Goal: Task Accomplishment & Management: Use online tool/utility

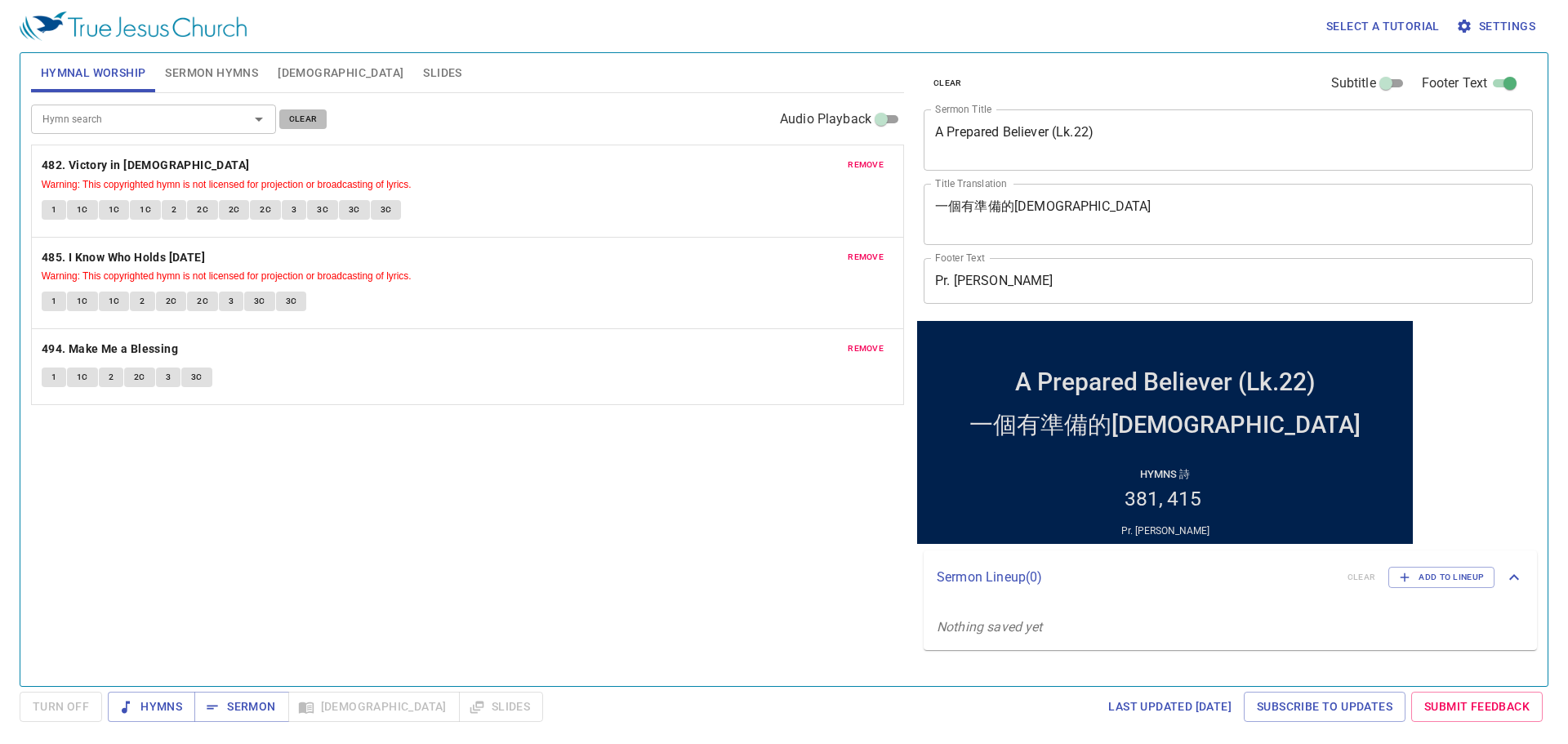
click at [291, 117] on span "clear" at bounding box center [303, 119] width 28 height 15
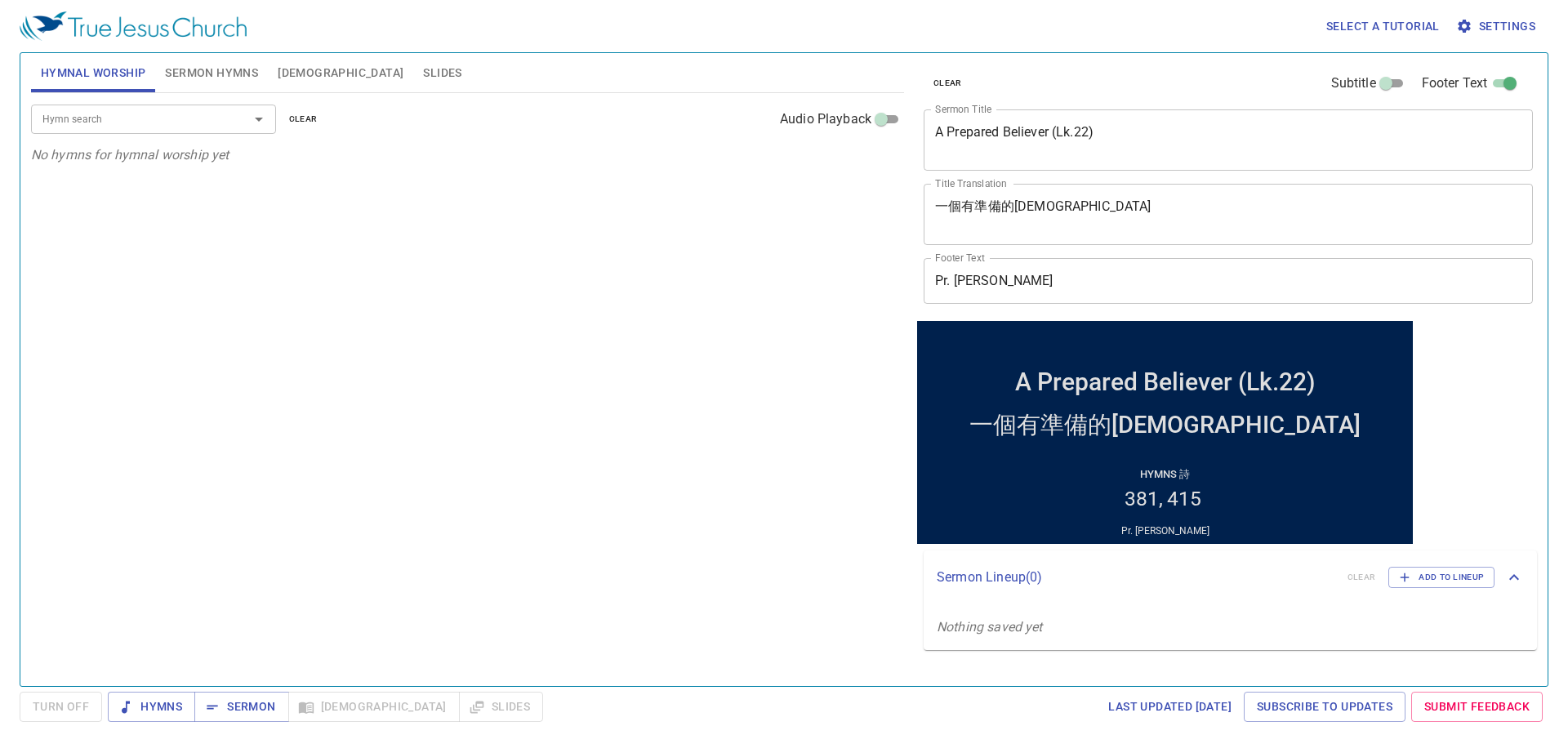
click at [942, 84] on span "clear" at bounding box center [948, 83] width 28 height 15
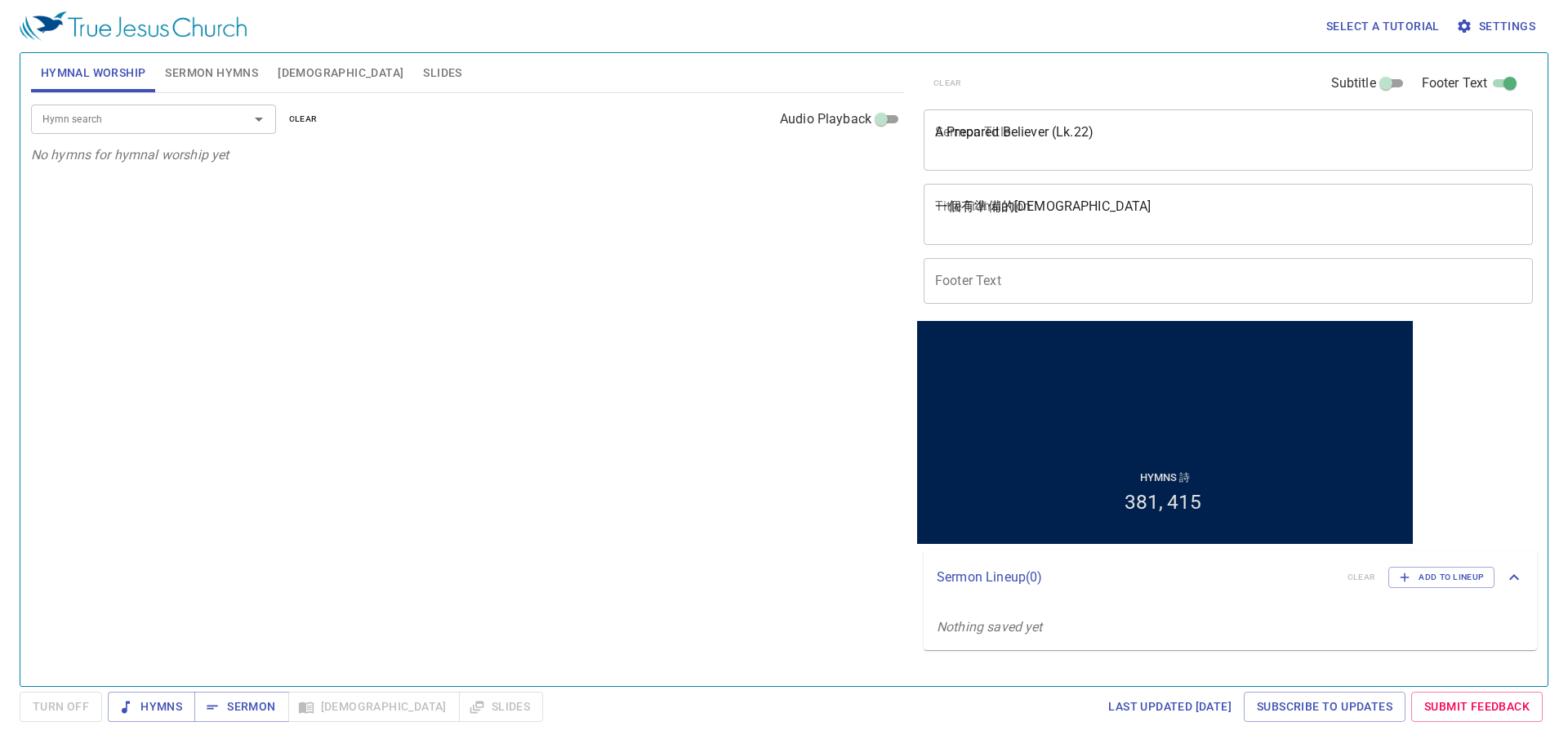
click at [790, 245] on div "Hymn search Hymn search clear Audio Playback No hymns for hymnal worship yet" at bounding box center [467, 383] width 873 height 578
click at [244, 74] on span "Sermon Hymns" at bounding box center [211, 73] width 93 height 20
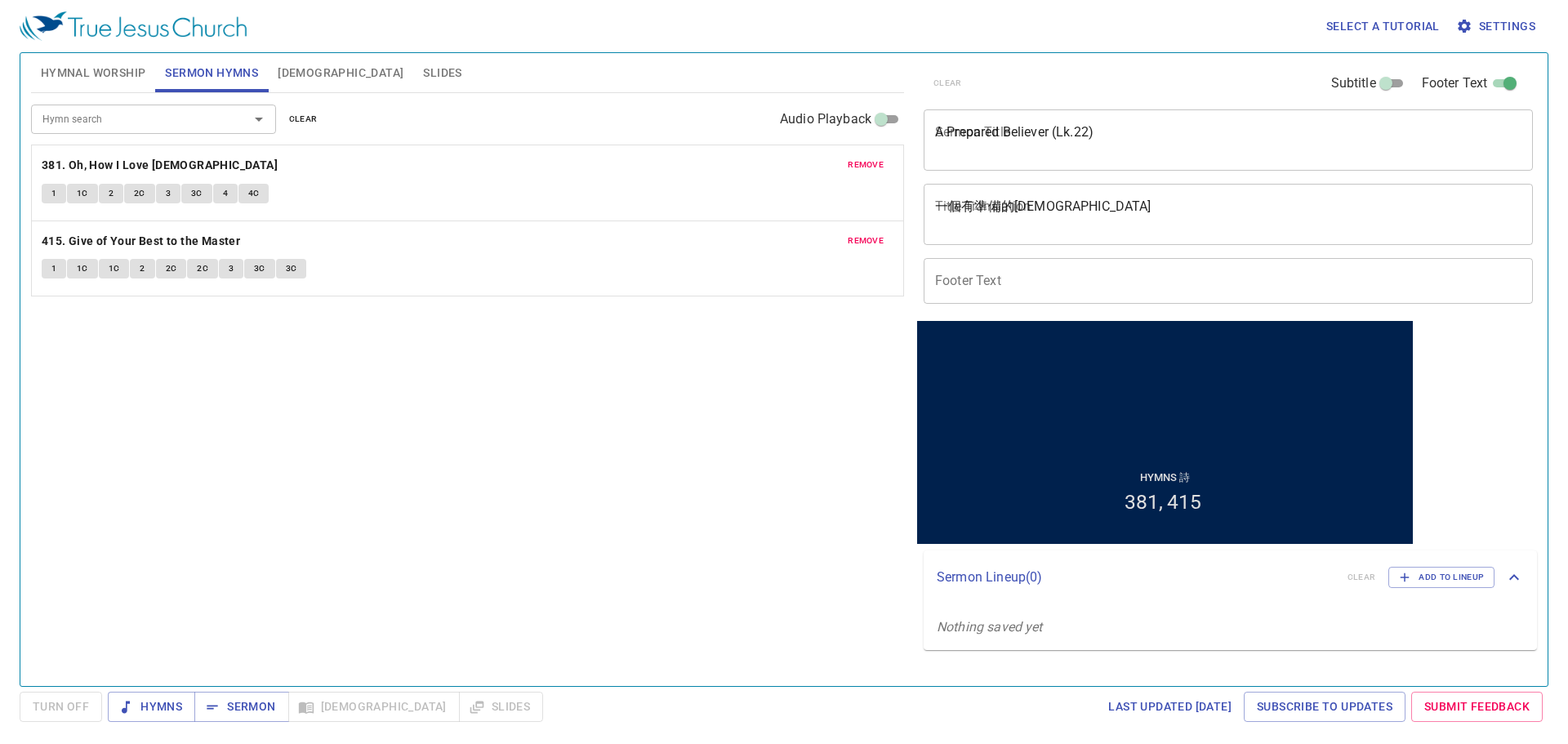
click at [867, 166] on span "remove" at bounding box center [865, 165] width 36 height 15
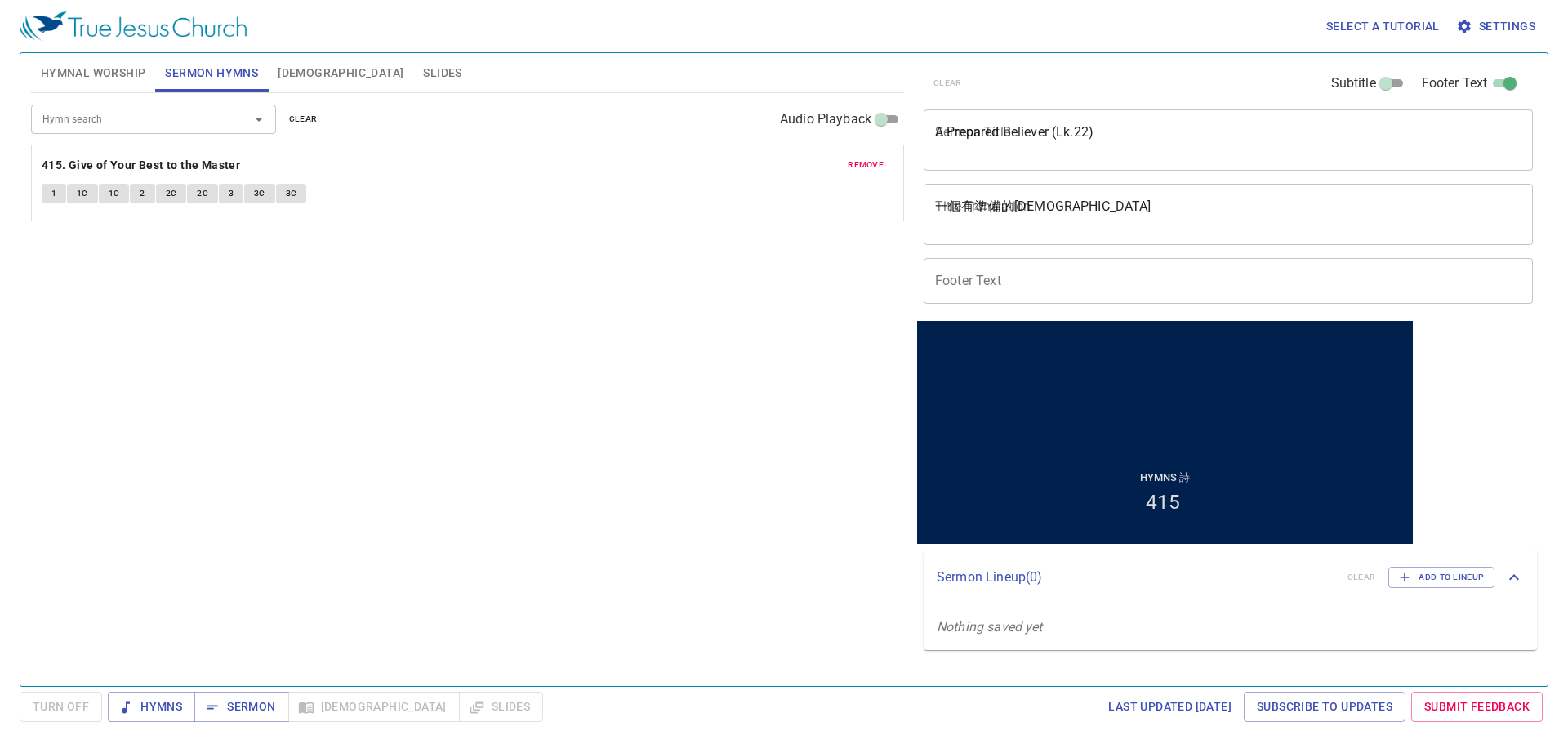
click at [867, 166] on span "remove" at bounding box center [865, 165] width 36 height 15
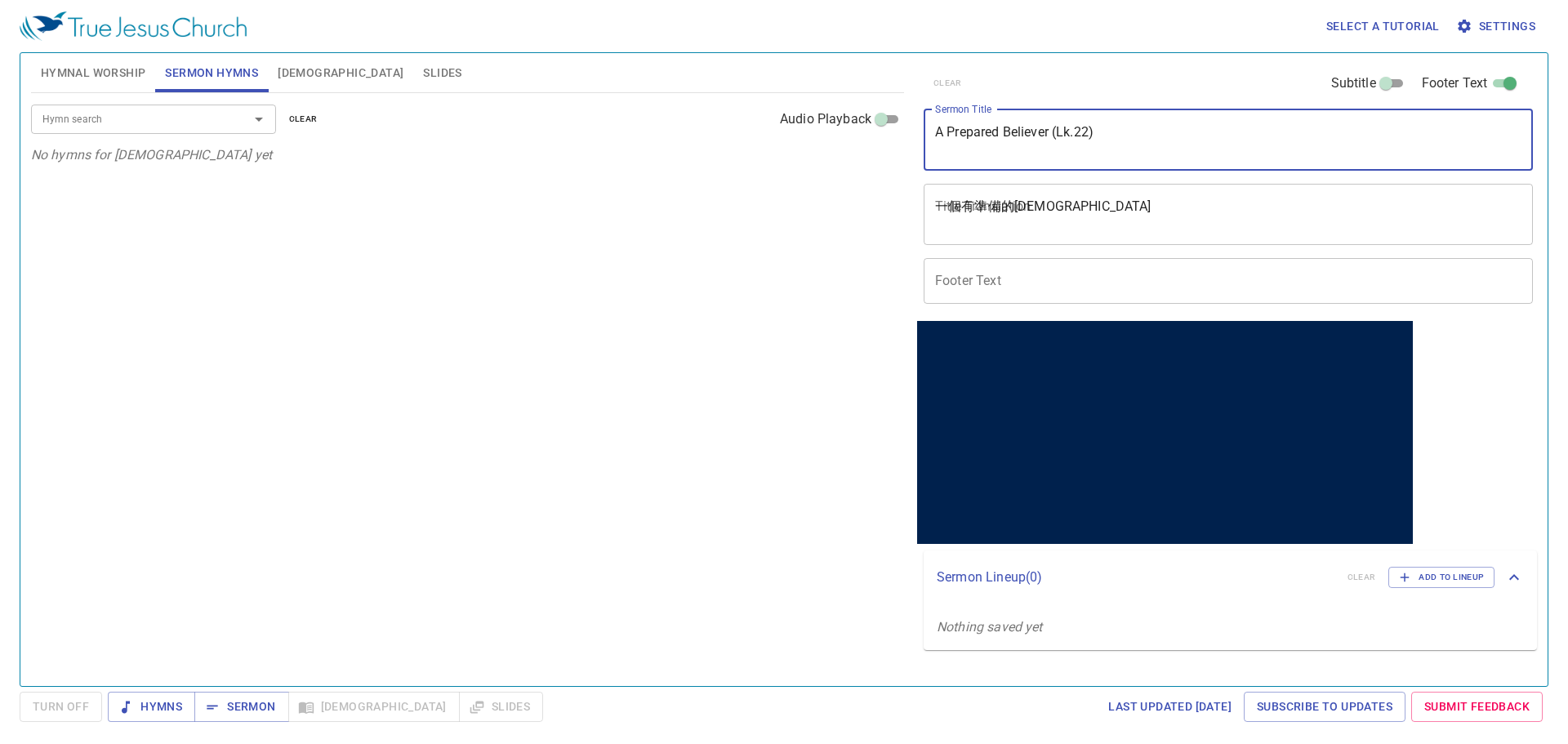
click at [1010, 138] on textarea "A Prepared Believer (Lk.22)" at bounding box center [1227, 139] width 586 height 31
paste textarea "Crossing the Red Sea (2) - The Way of No Return"
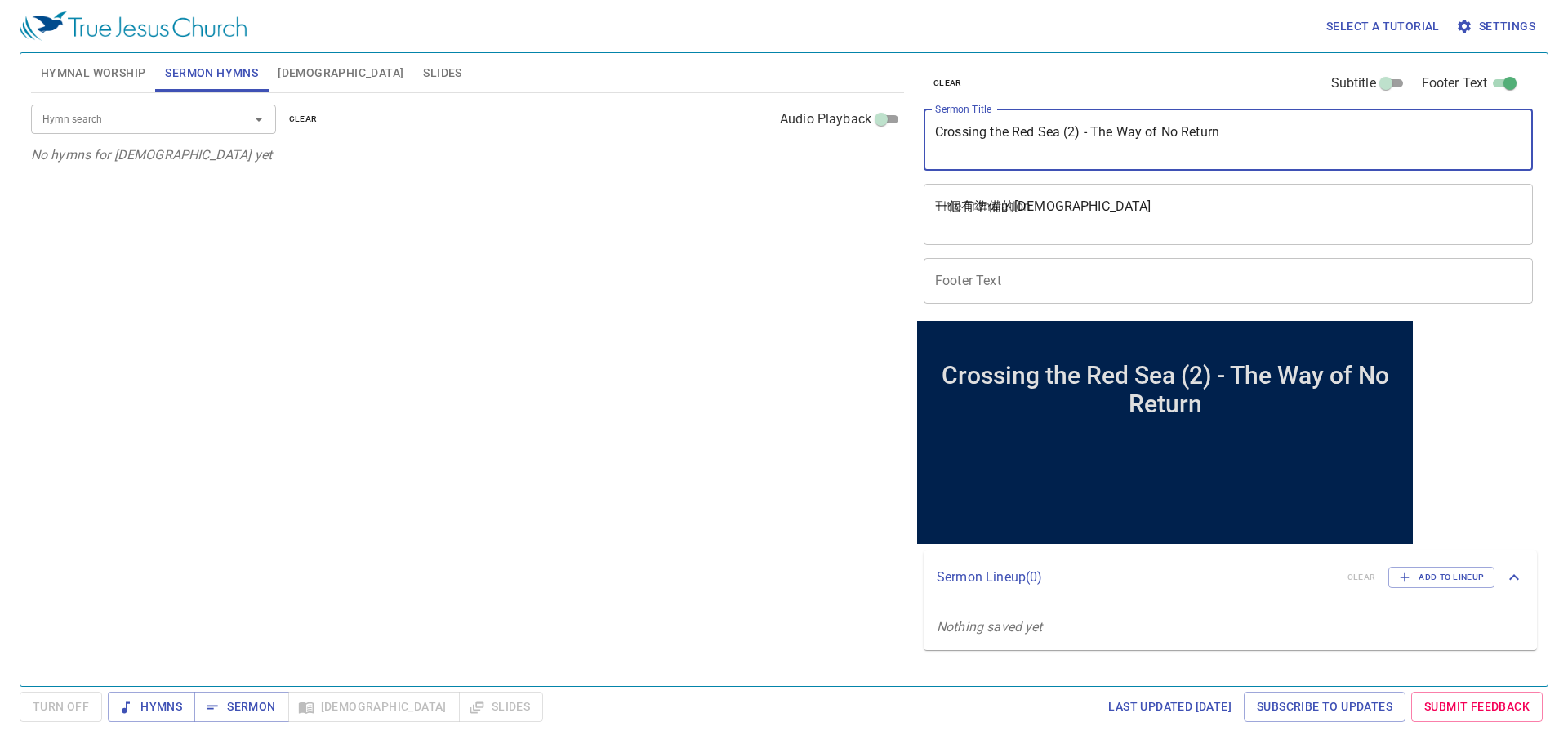
type textarea "Crossing the Red Sea (2) - The Way of No Return"
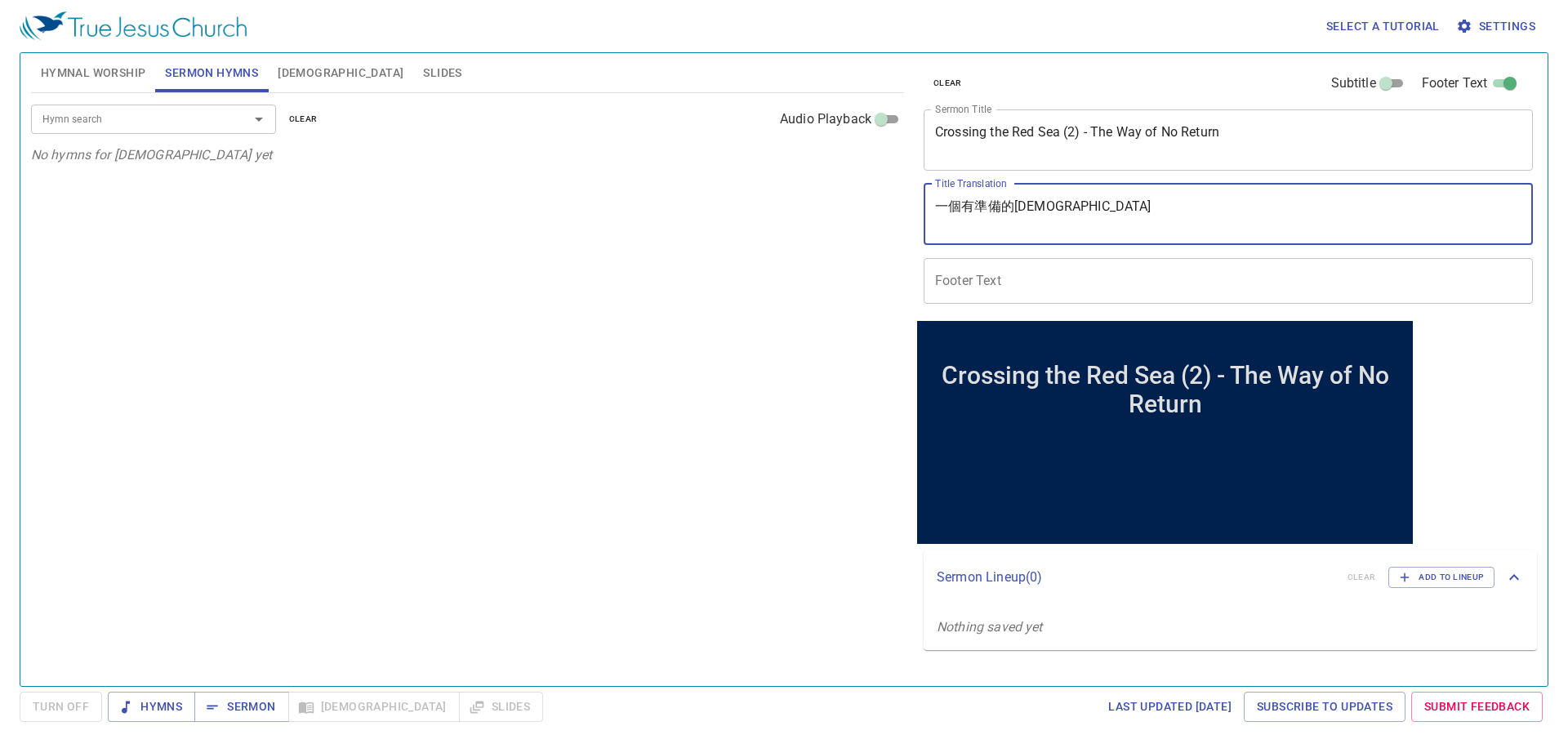
click at [1038, 202] on textarea "一個有準備的信徒" at bounding box center [1227, 214] width 586 height 31
paste textarea "過紅海（二）"
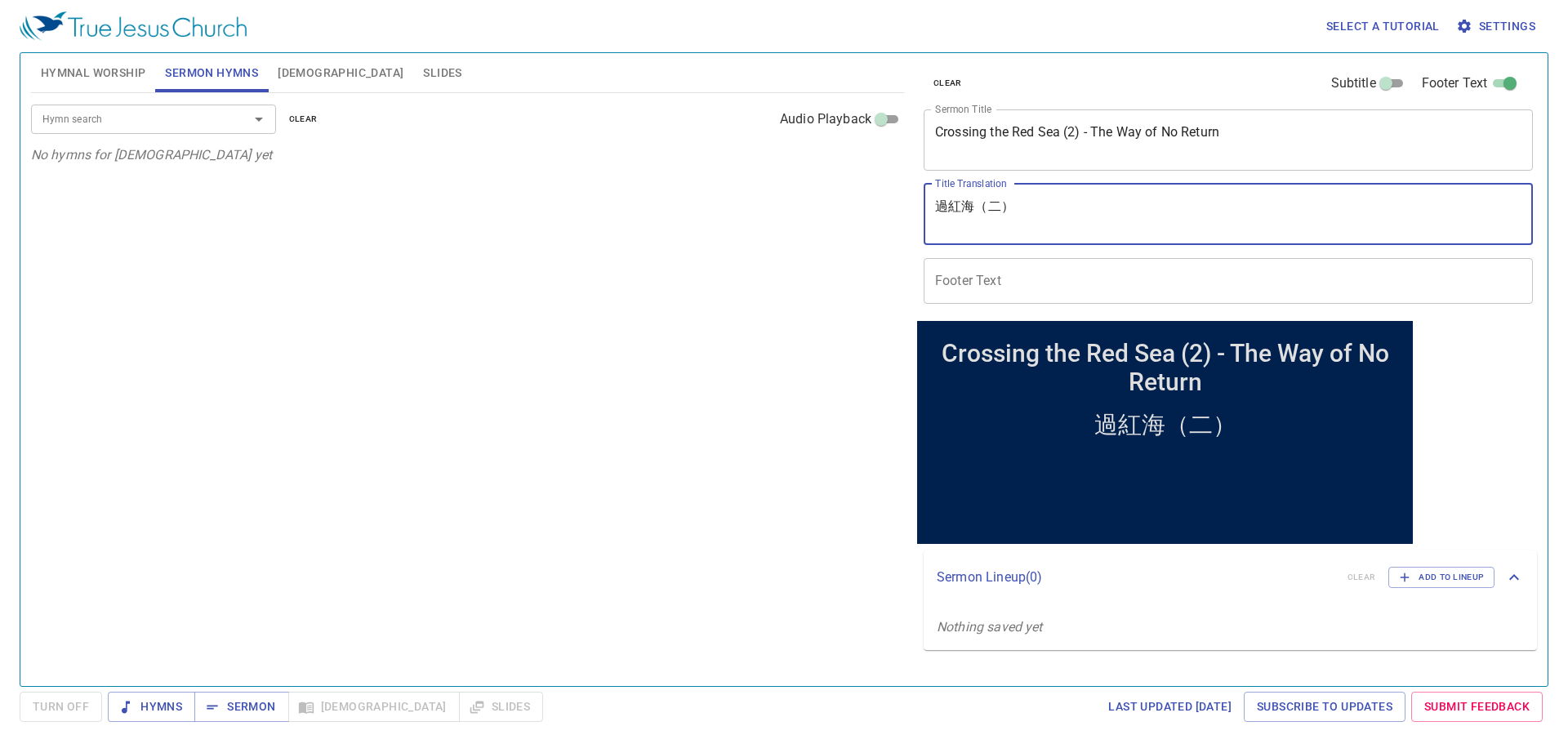
type textarea "過紅海（二）"
click at [1023, 279] on input "Footer Text" at bounding box center [1228, 280] width 609 height 45
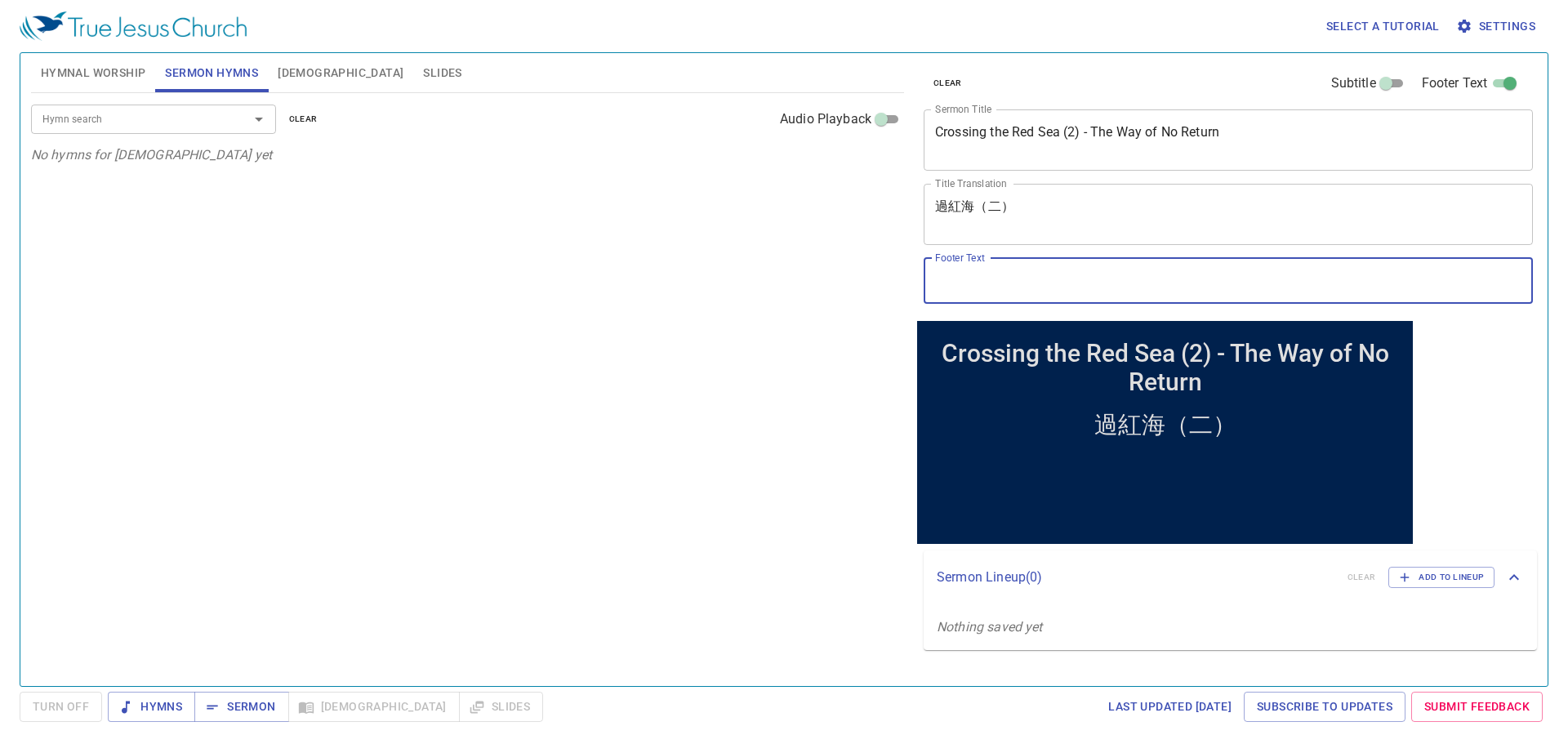
paste input "Pr. [PERSON_NAME]"
type input "Pr. [PERSON_NAME]"
click at [174, 117] on input "Hymn search" at bounding box center [129, 118] width 187 height 19
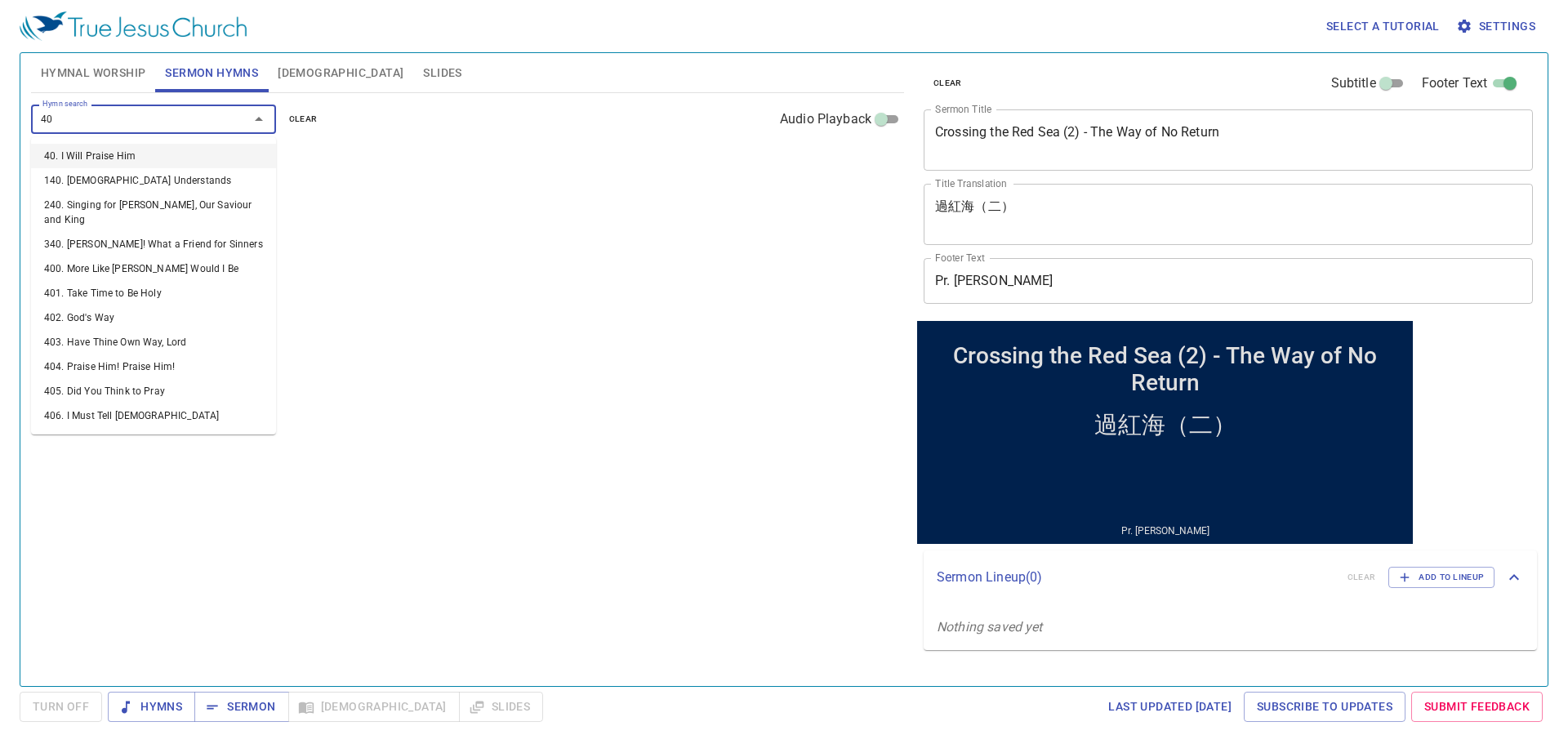
type input "403"
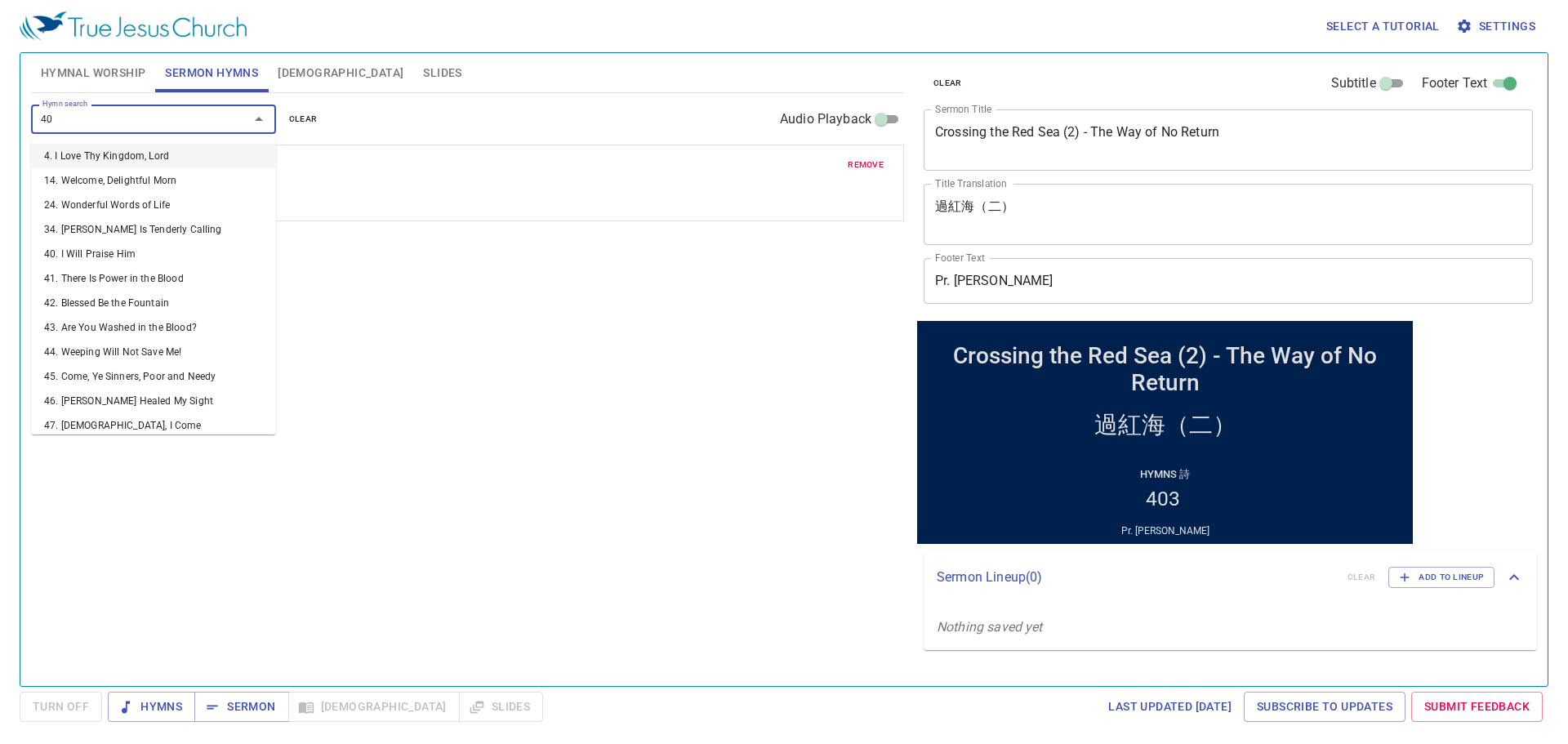
type input "402"
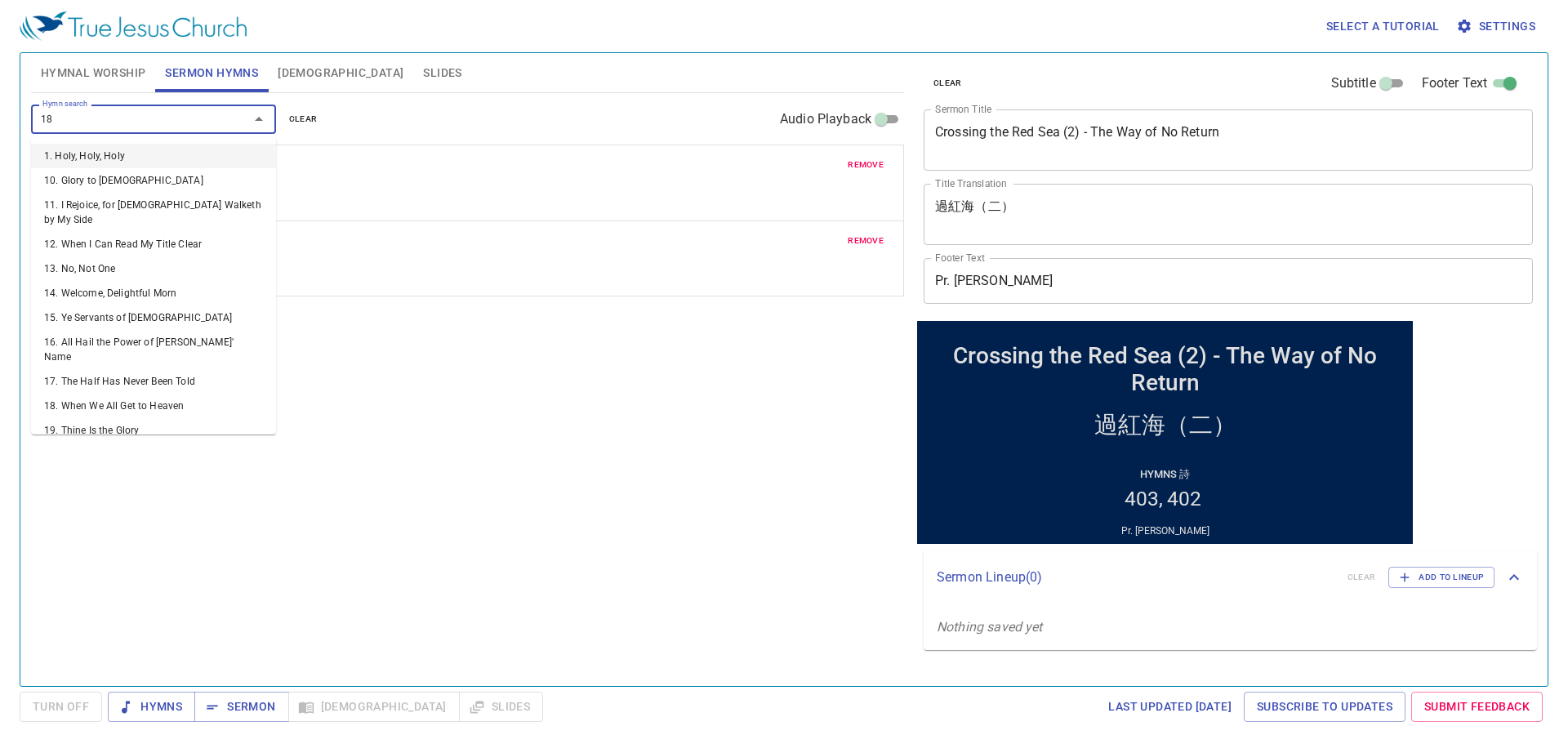
type input "185"
type input "2"
click at [441, 470] on div "Hymn search Hymn search clear Audio Playback remove 403. Have Thine Own Way, Lo…" at bounding box center [467, 383] width 873 height 578
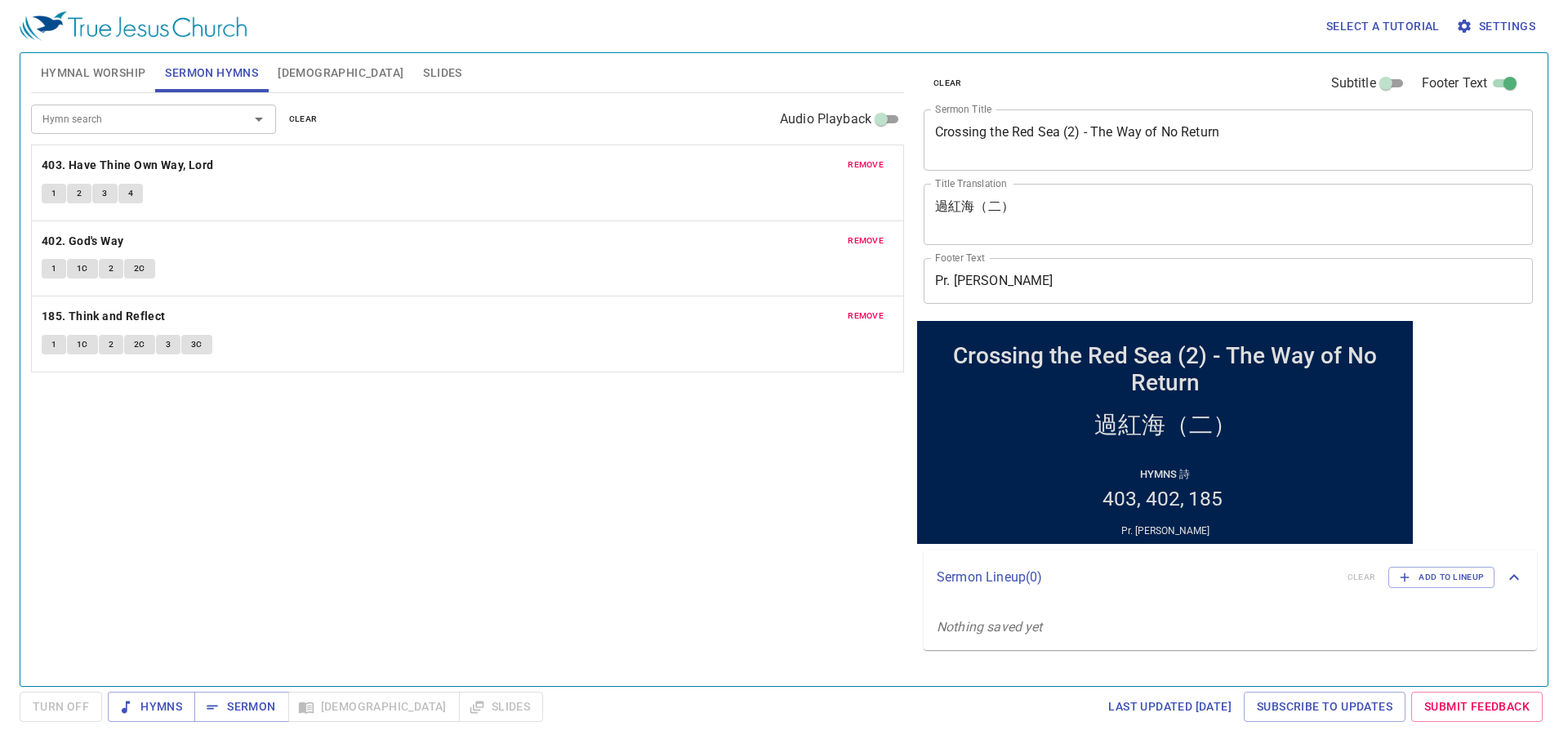
click at [873, 311] on span "remove" at bounding box center [865, 316] width 36 height 15
click at [105, 63] on span "Hymnal Worship" at bounding box center [93, 73] width 105 height 20
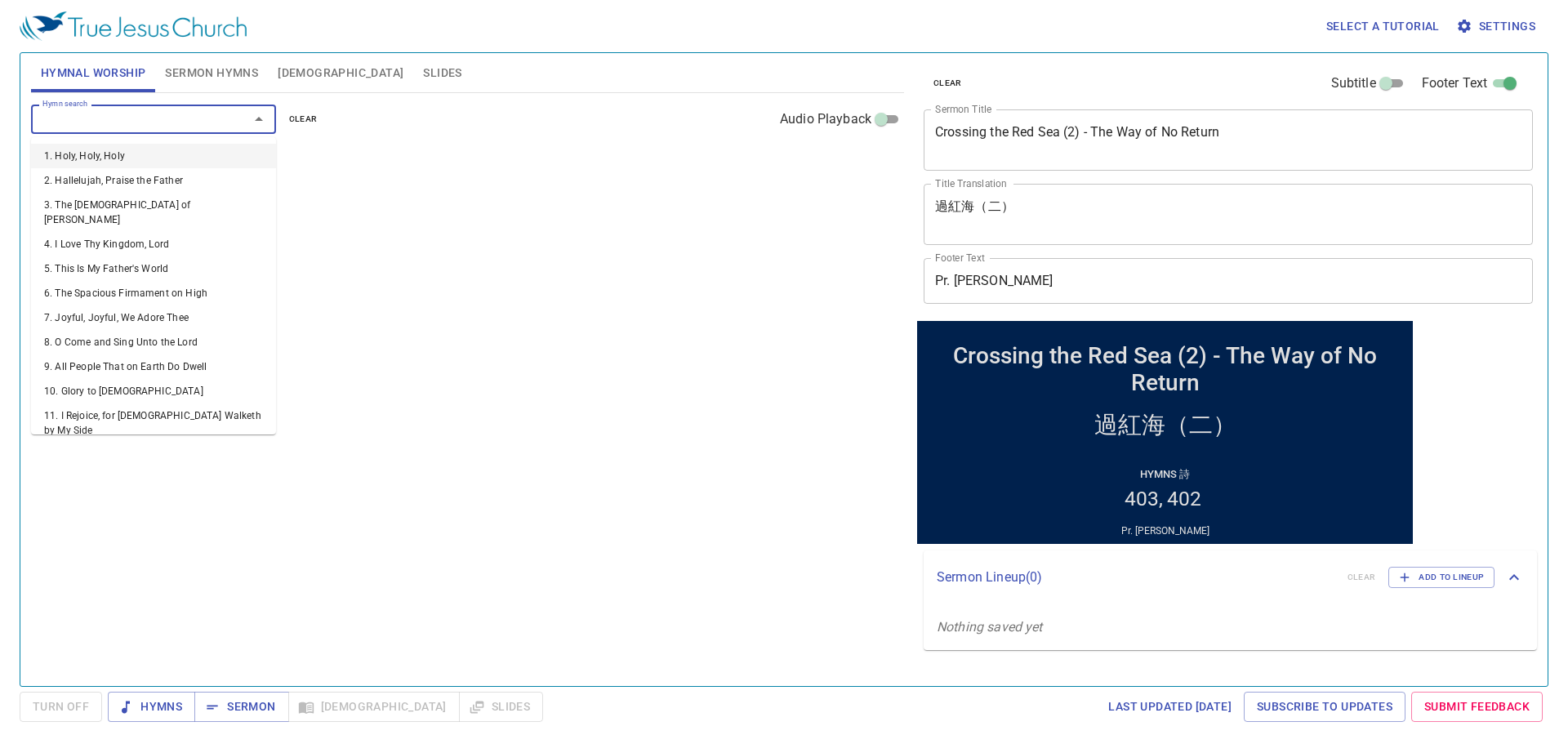
click at [117, 122] on input "Hymn search" at bounding box center [129, 118] width 187 height 19
type input "185"
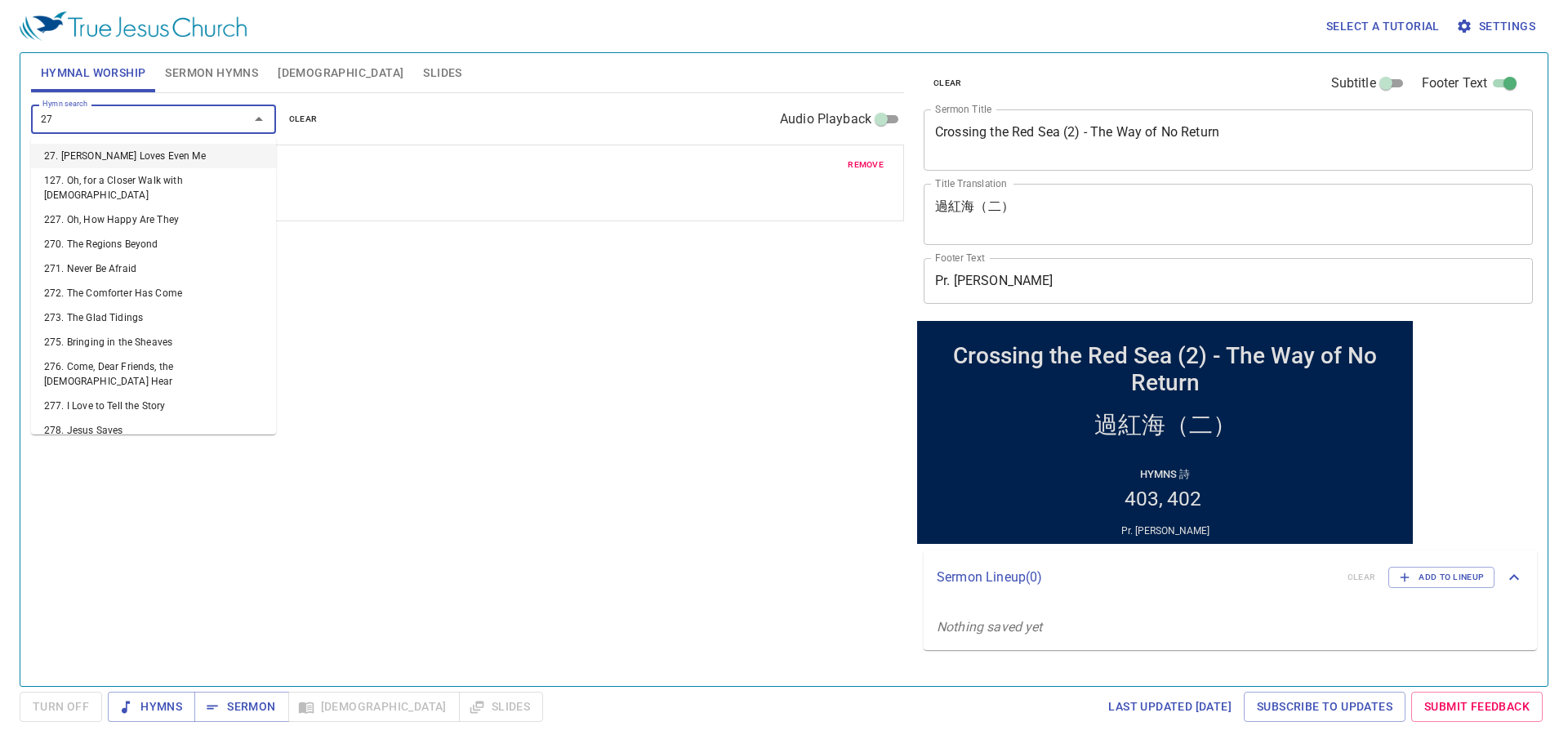
type input "277"
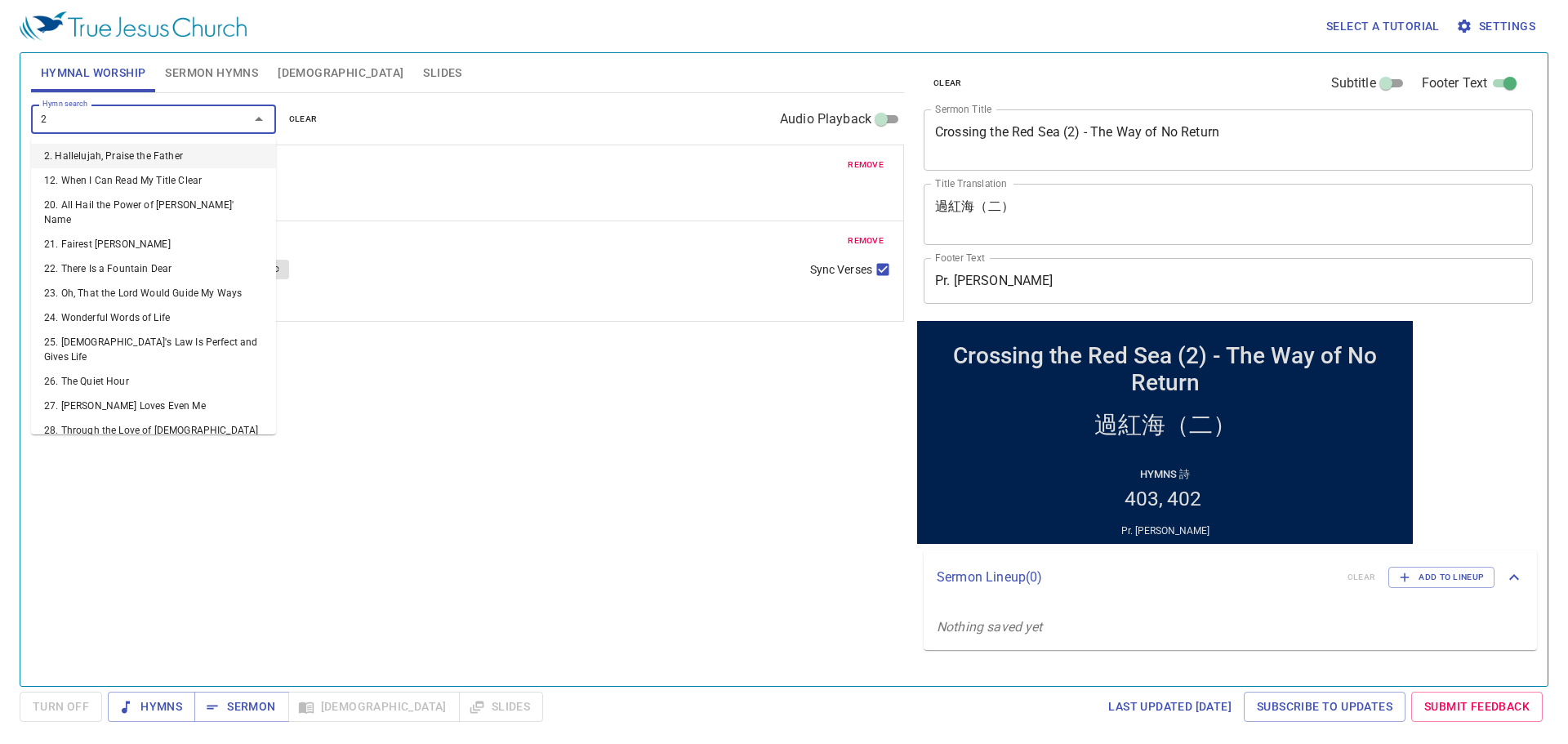
type input "24"
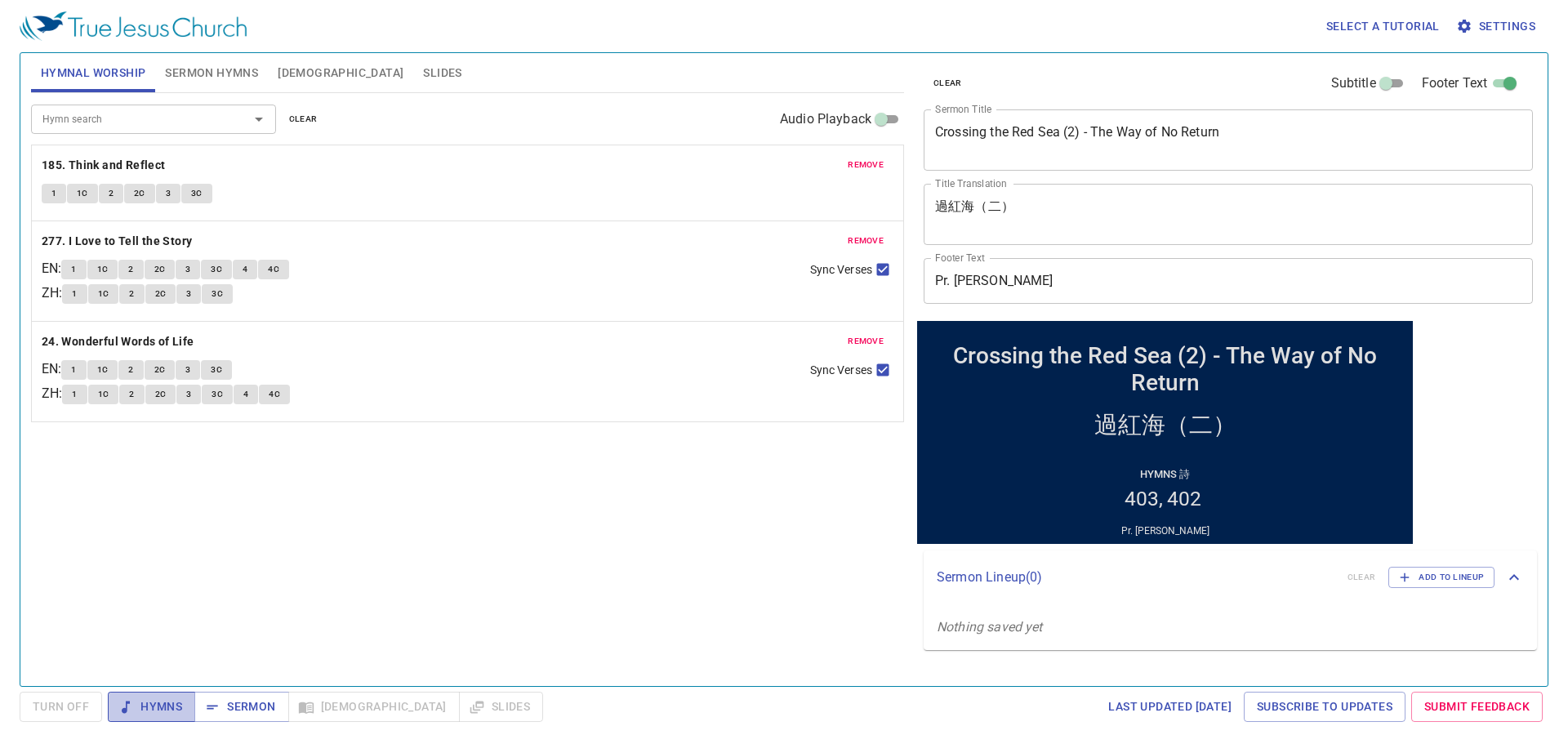
click at [148, 711] on span "Hymns" at bounding box center [151, 707] width 61 height 20
click at [580, 476] on div "Hymn search Hymn search clear Audio Playback remove 185. Think and Reflect 1 1C…" at bounding box center [467, 383] width 873 height 578
click at [465, 499] on div "Hymn search Hymn search clear Audio Playback remove 185. Think and Reflect 1 1C…" at bounding box center [467, 383] width 873 height 578
click at [48, 190] on button "1" at bounding box center [54, 193] width 25 height 20
click at [88, 187] on button "1C" at bounding box center [82, 193] width 31 height 20
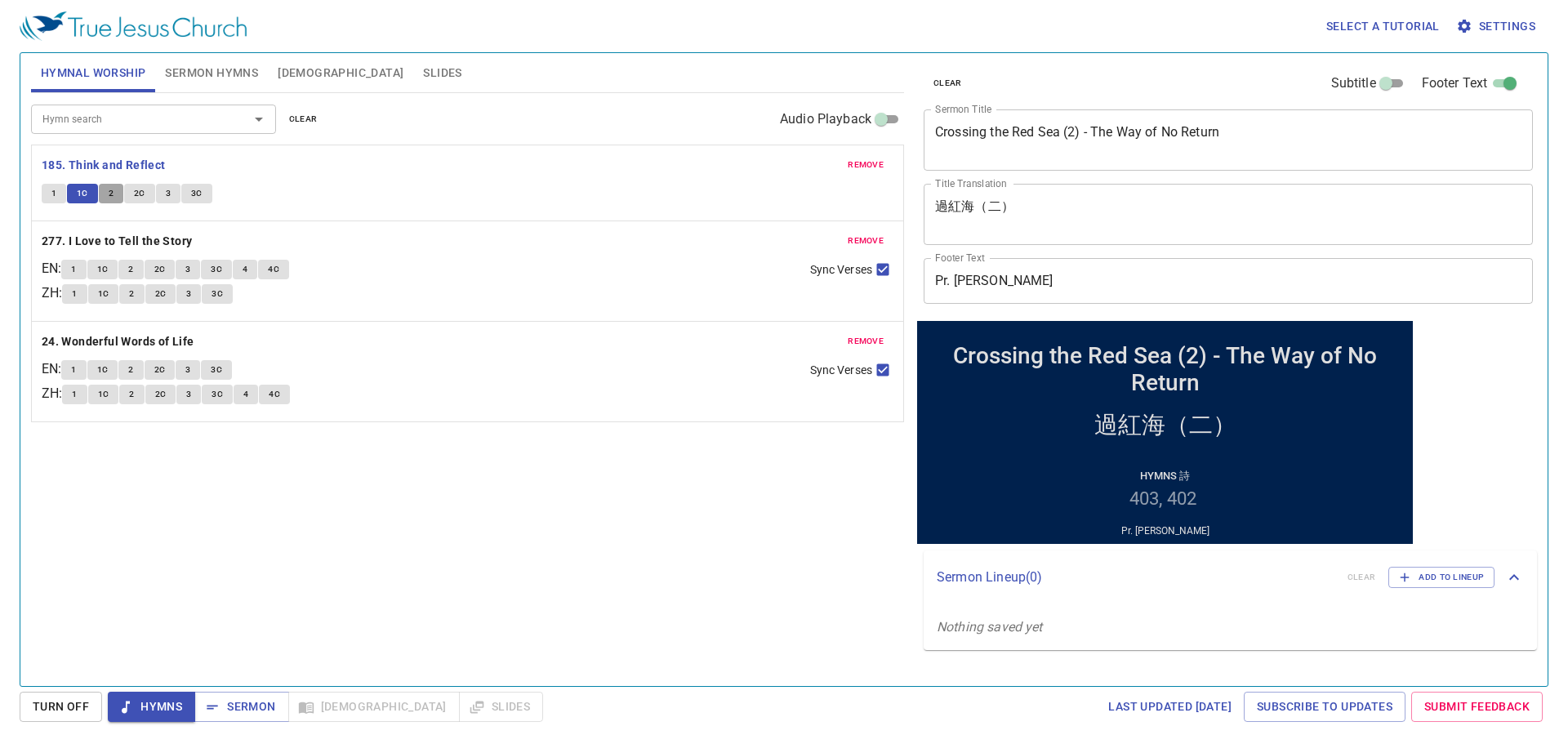
click at [102, 189] on button "2" at bounding box center [111, 193] width 25 height 20
click at [133, 189] on span "2C" at bounding box center [139, 193] width 12 height 15
click at [160, 191] on button "3" at bounding box center [168, 193] width 25 height 20
click at [201, 189] on span "3C" at bounding box center [197, 193] width 12 height 15
click at [85, 270] on button "1" at bounding box center [74, 270] width 25 height 20
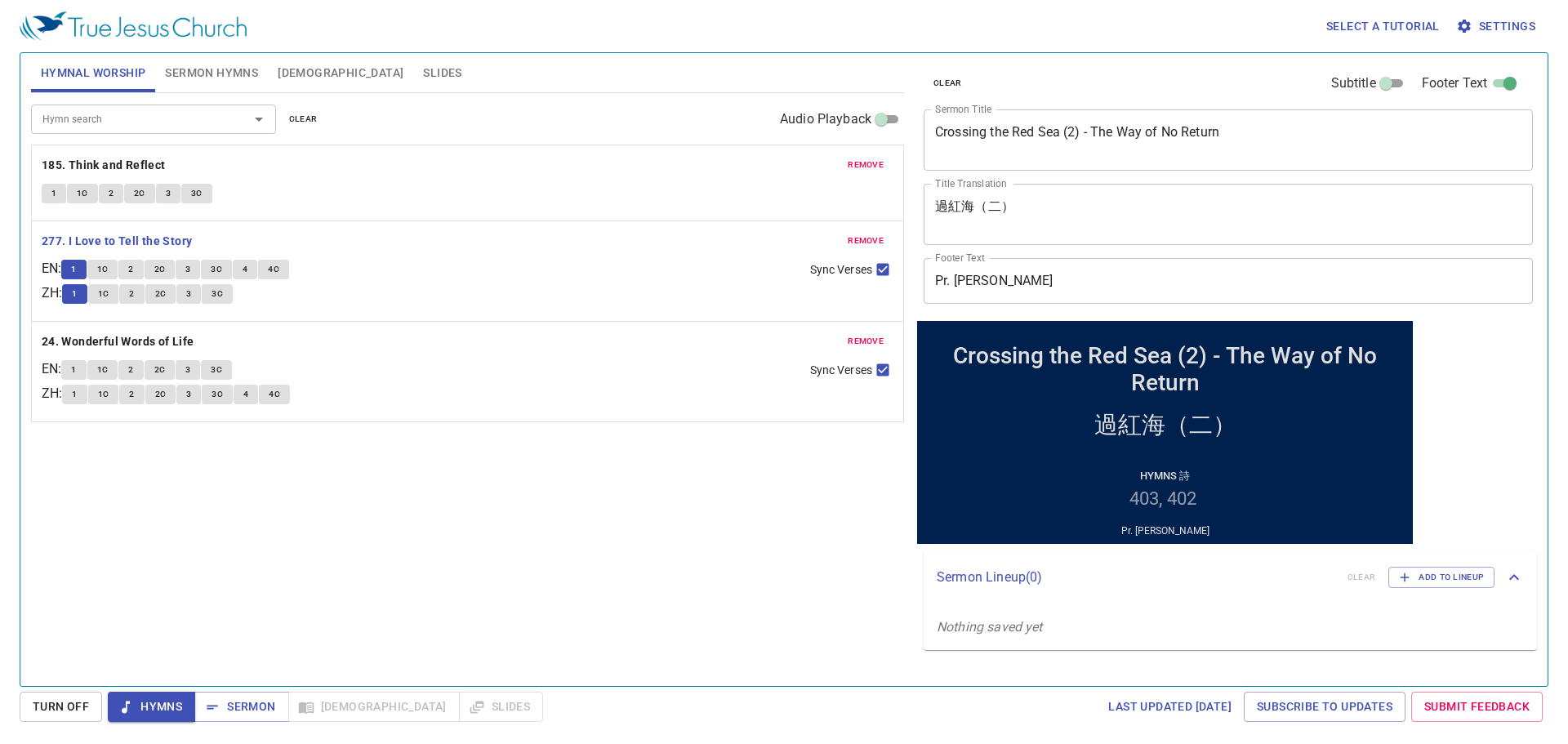
click at [103, 271] on button "1C" at bounding box center [102, 270] width 31 height 20
click at [133, 267] on button "2" at bounding box center [131, 270] width 25 height 20
click at [166, 264] on span "2C" at bounding box center [159, 270] width 12 height 15
click at [190, 273] on span "3" at bounding box center [188, 270] width 5 height 15
click at [222, 272] on span "3C" at bounding box center [216, 270] width 12 height 15
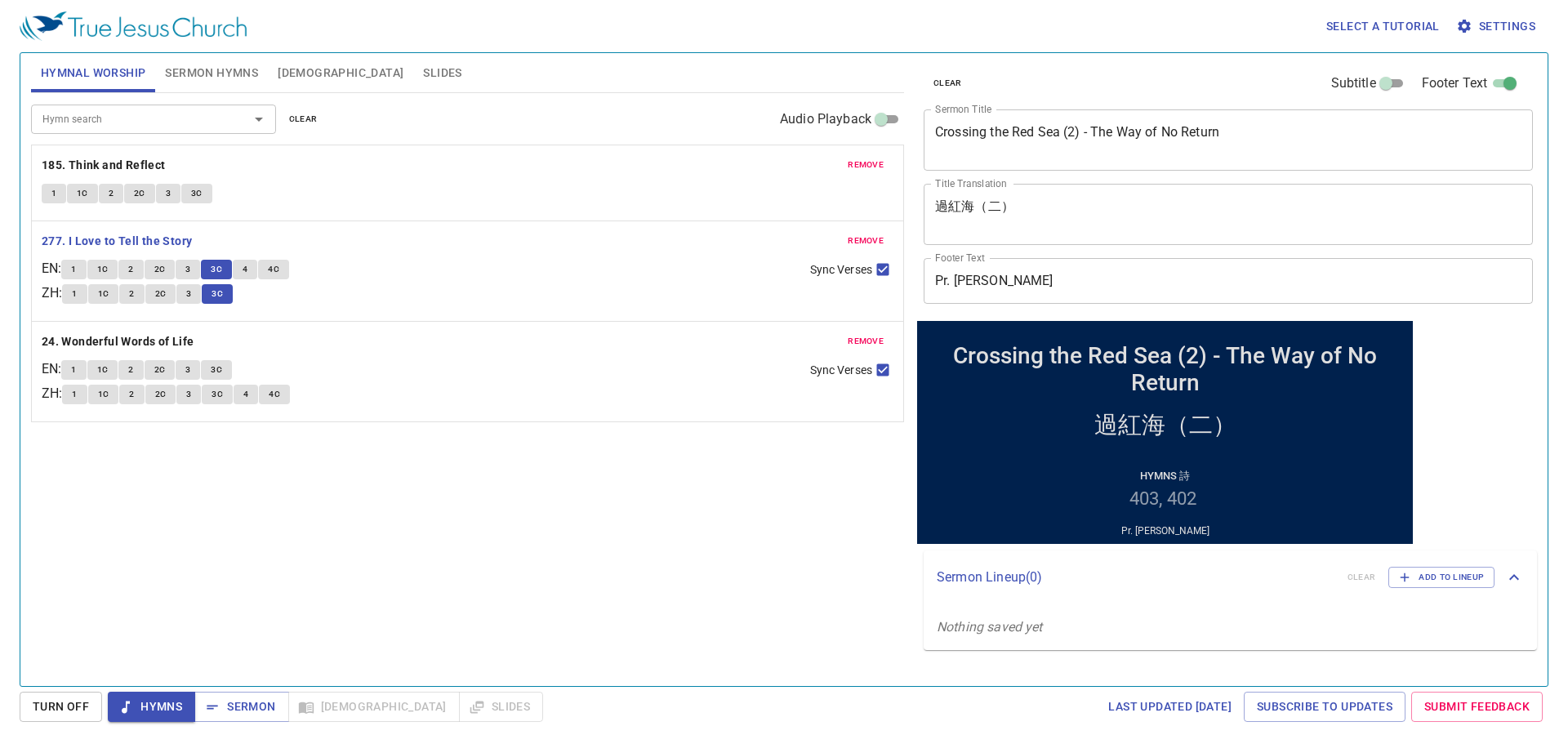
click at [254, 271] on button "4" at bounding box center [245, 270] width 25 height 20
click at [279, 271] on span "4C" at bounding box center [273, 270] width 12 height 15
click at [104, 341] on b "24. Wonderful Words of Life" at bounding box center [118, 341] width 153 height 20
click at [76, 369] on span "1" at bounding box center [74, 369] width 5 height 15
drag, startPoint x: 227, startPoint y: 487, endPoint x: 221, endPoint y: 476, distance: 12.5
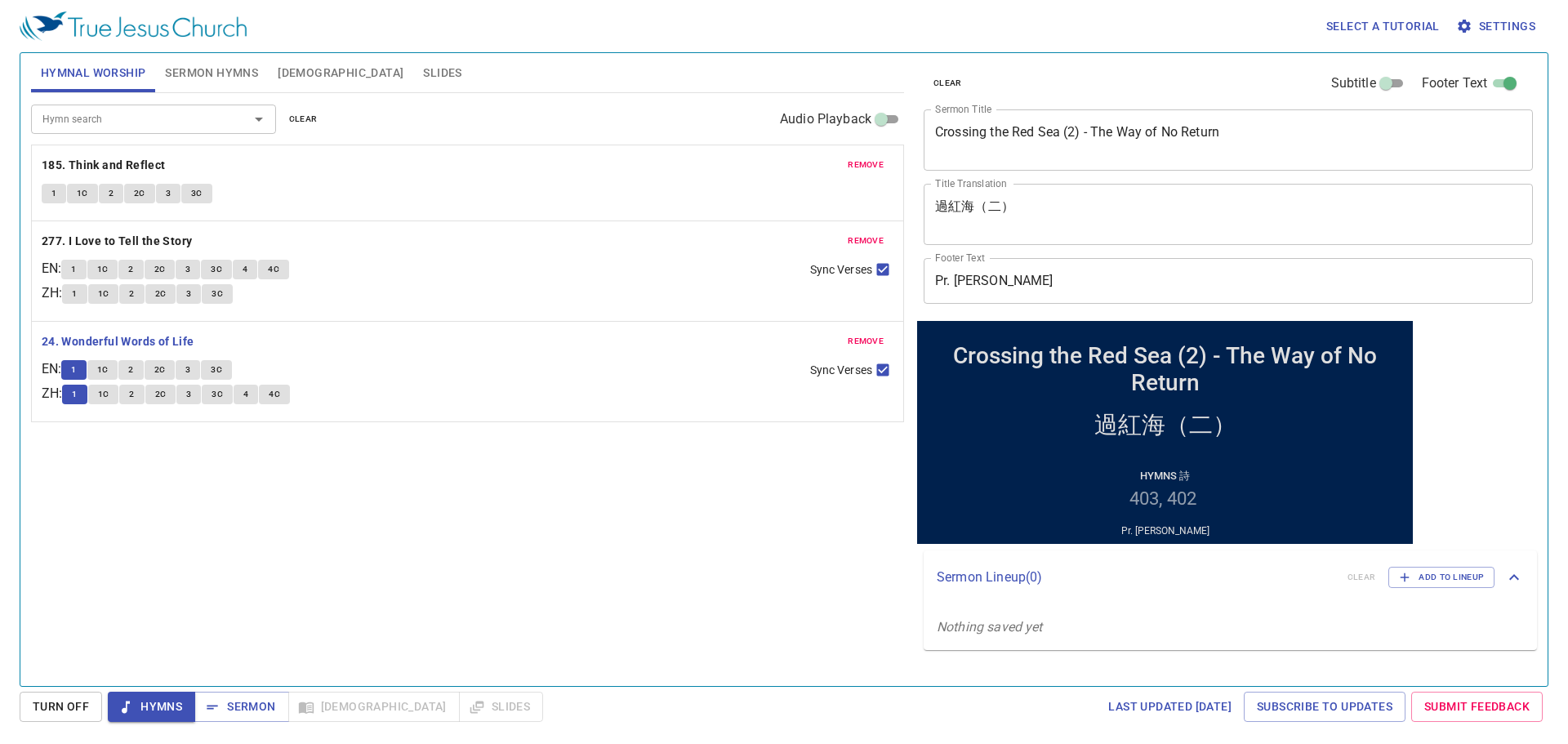
click at [227, 488] on div "Hymn search Hymn search clear Audio Playback remove 185. Think and Reflect 1 1C…" at bounding box center [467, 383] width 873 height 578
click at [101, 365] on button "1C" at bounding box center [102, 370] width 31 height 20
click at [133, 373] on span "2" at bounding box center [131, 369] width 5 height 15
click at [96, 363] on button "1C" at bounding box center [102, 370] width 31 height 20
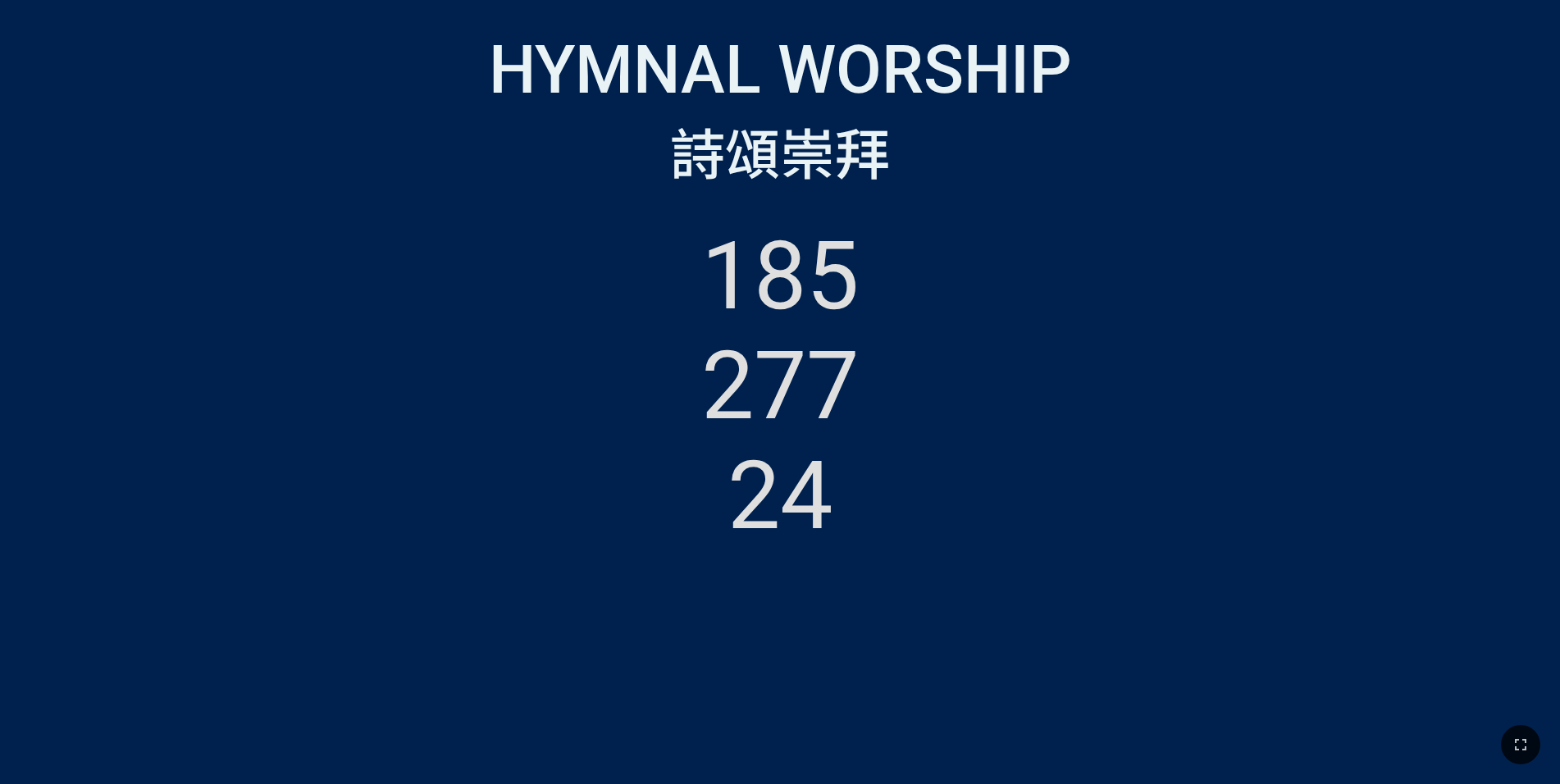
click at [1542, 746] on div at bounding box center [780, 745] width 1560 height 79
click at [1511, 738] on icon "button" at bounding box center [1521, 745] width 20 height 20
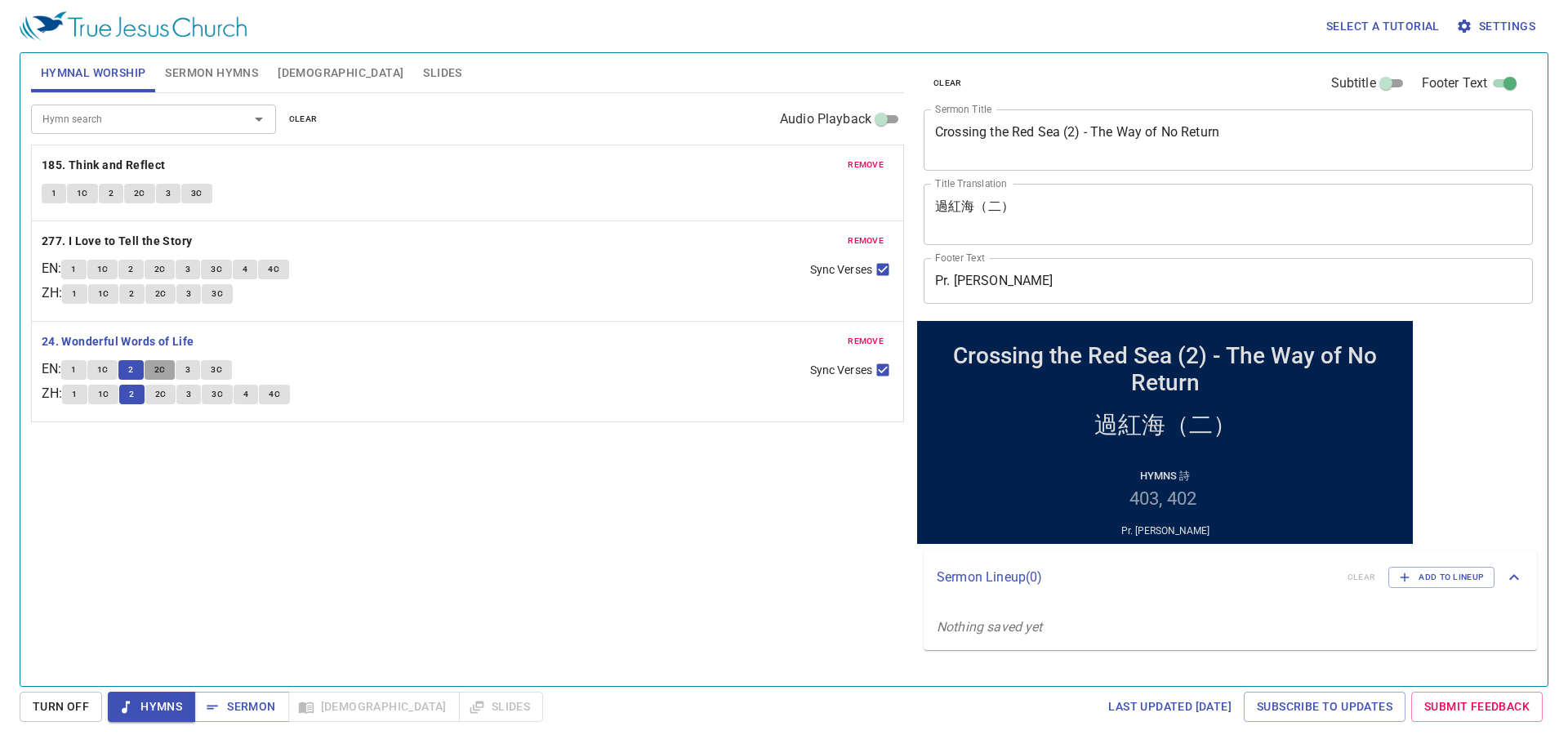
click at [163, 365] on span "2C" at bounding box center [159, 369] width 12 height 15
click at [228, 705] on span "Sermon" at bounding box center [241, 707] width 68 height 20
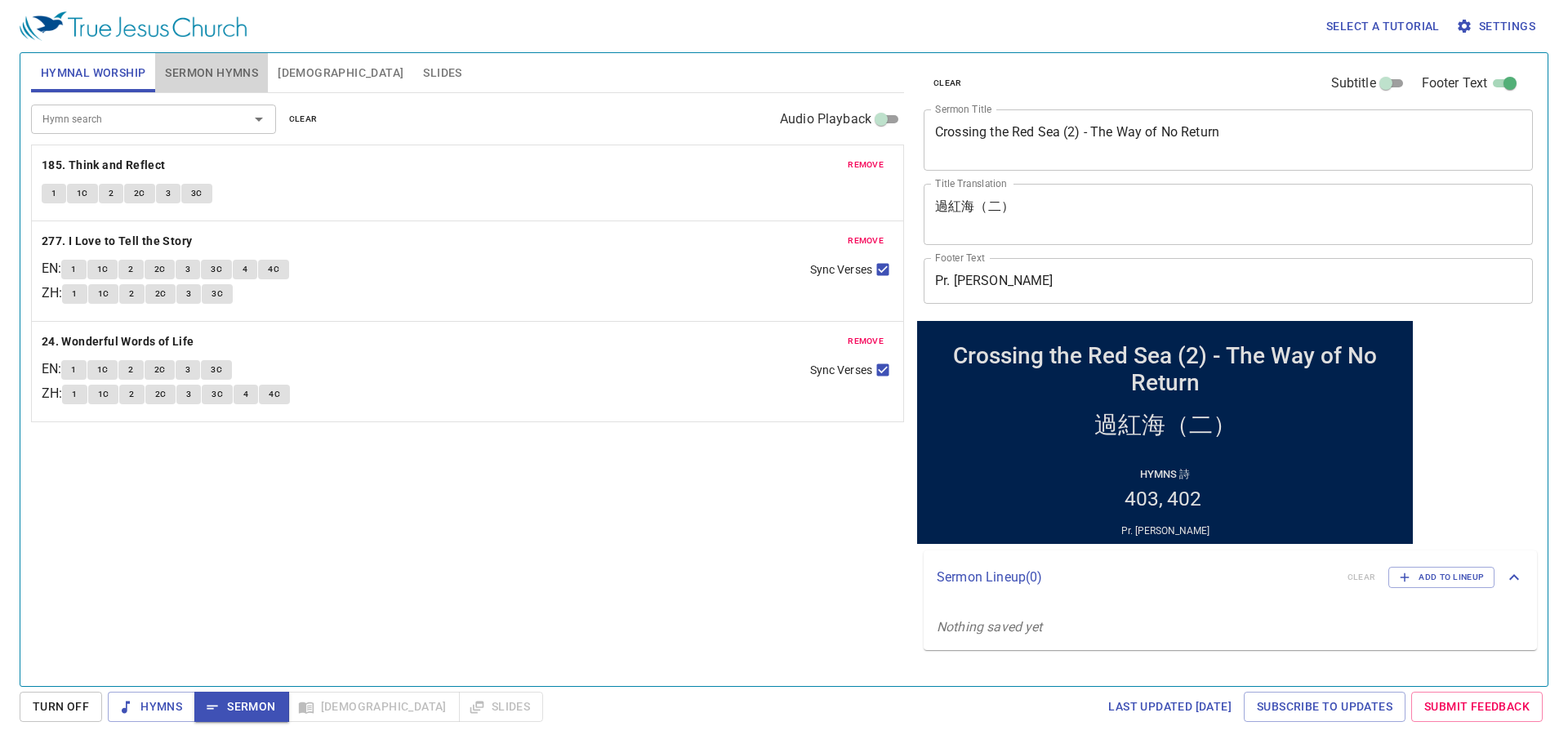
click at [230, 74] on span "Sermon Hymns" at bounding box center [211, 73] width 93 height 20
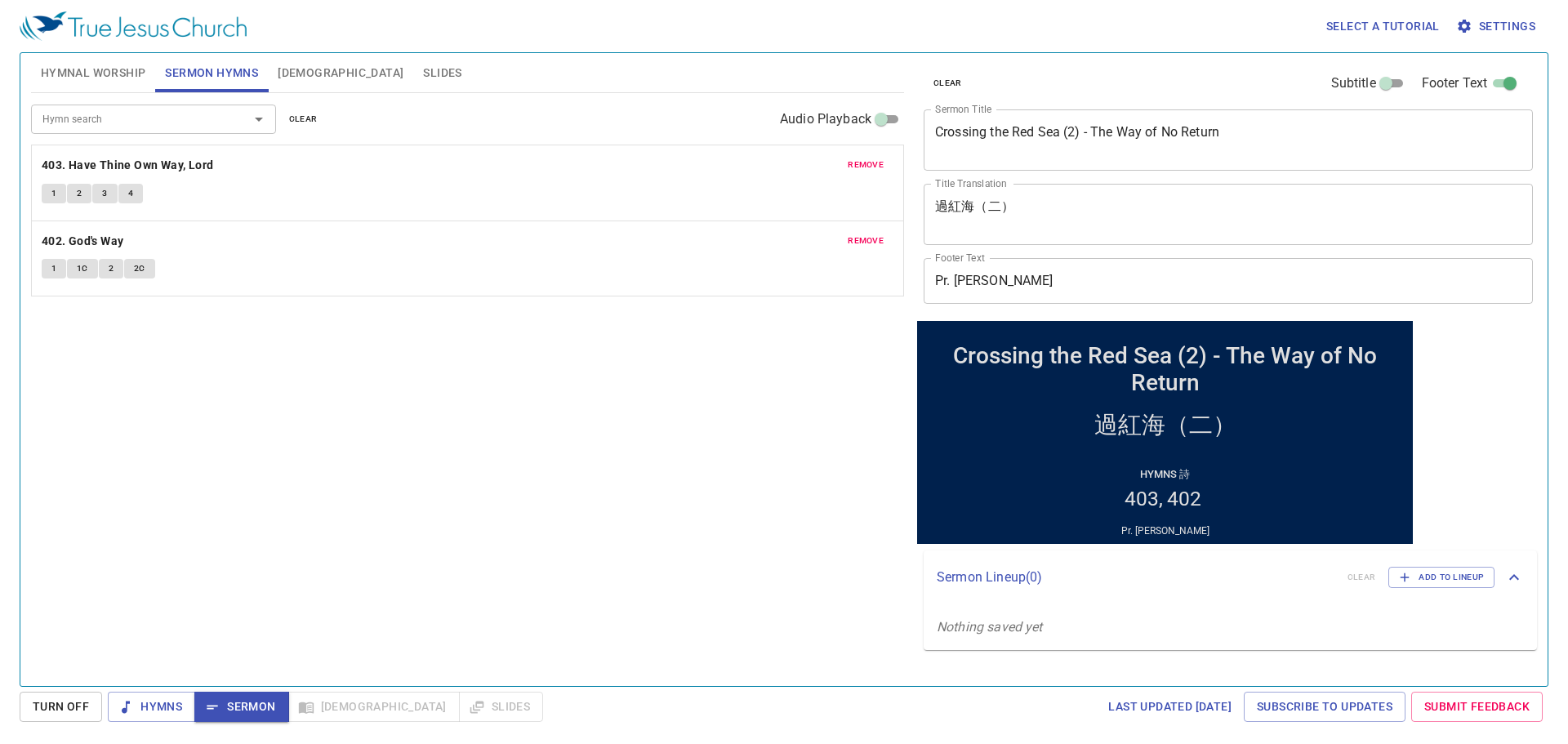
click at [52, 190] on span "1" at bounding box center [54, 193] width 5 height 15
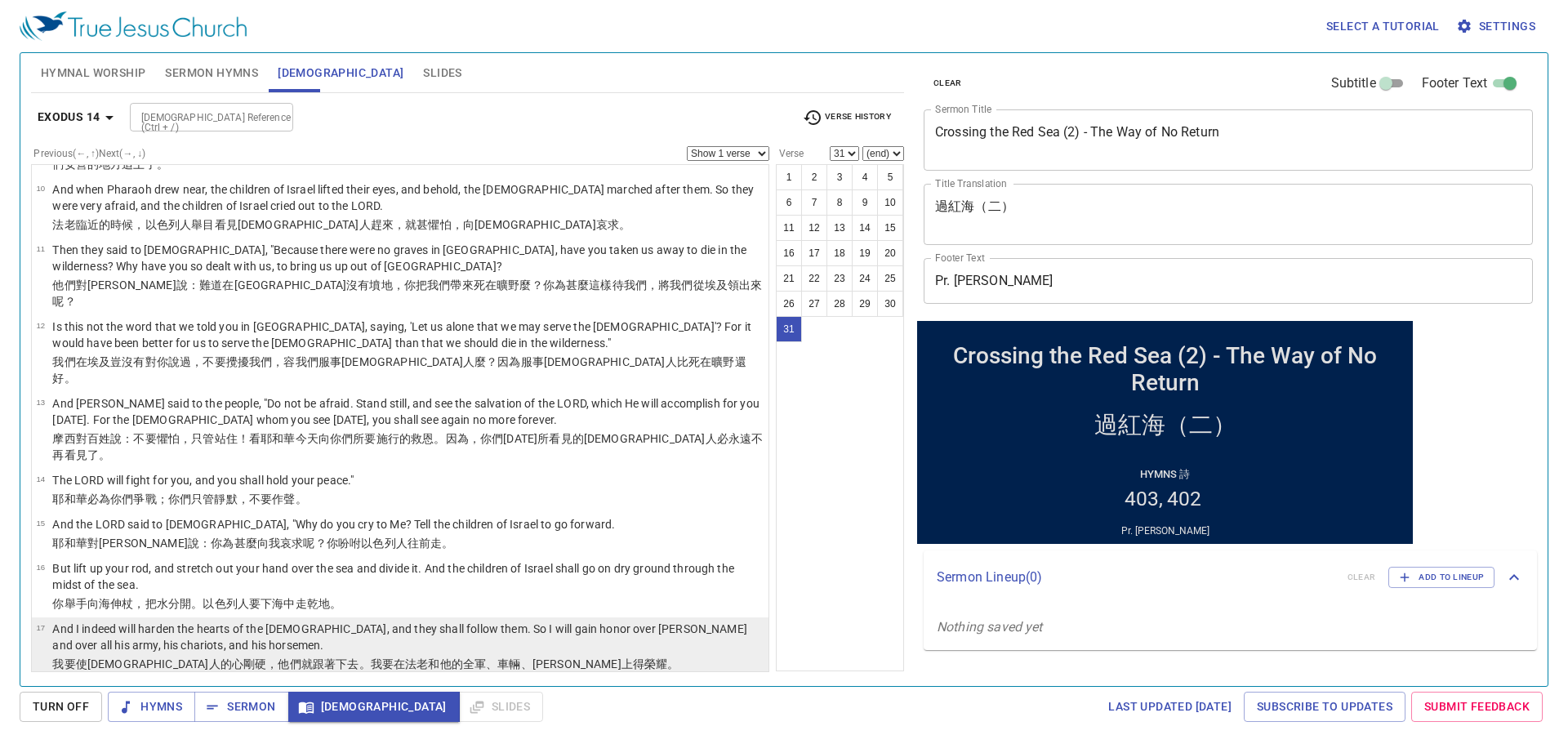
scroll to position [498, 0]
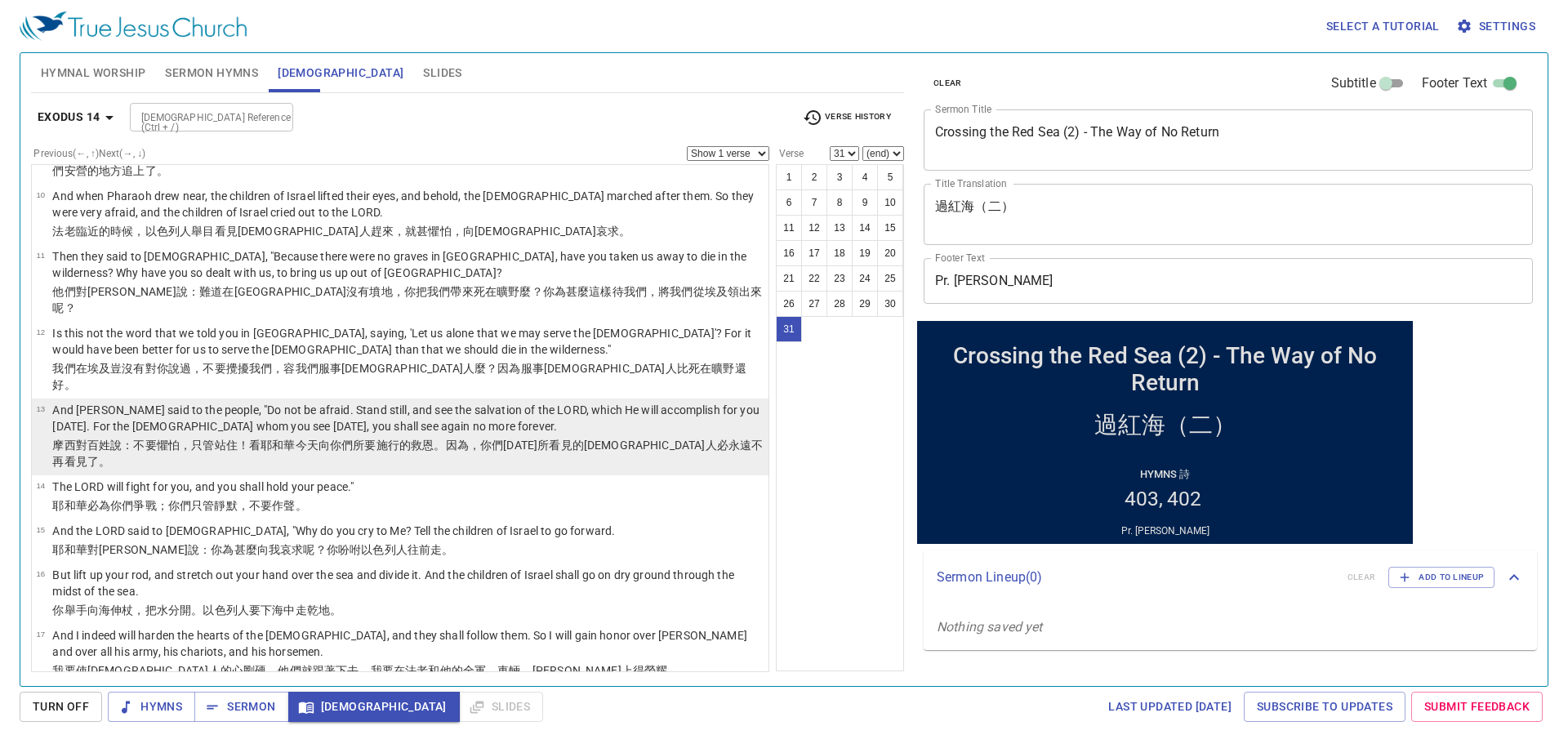
click at [281, 401] on p "And Moses said to the people, "Do not be afraid. Stand still, and see the salva…" at bounding box center [408, 417] width 711 height 33
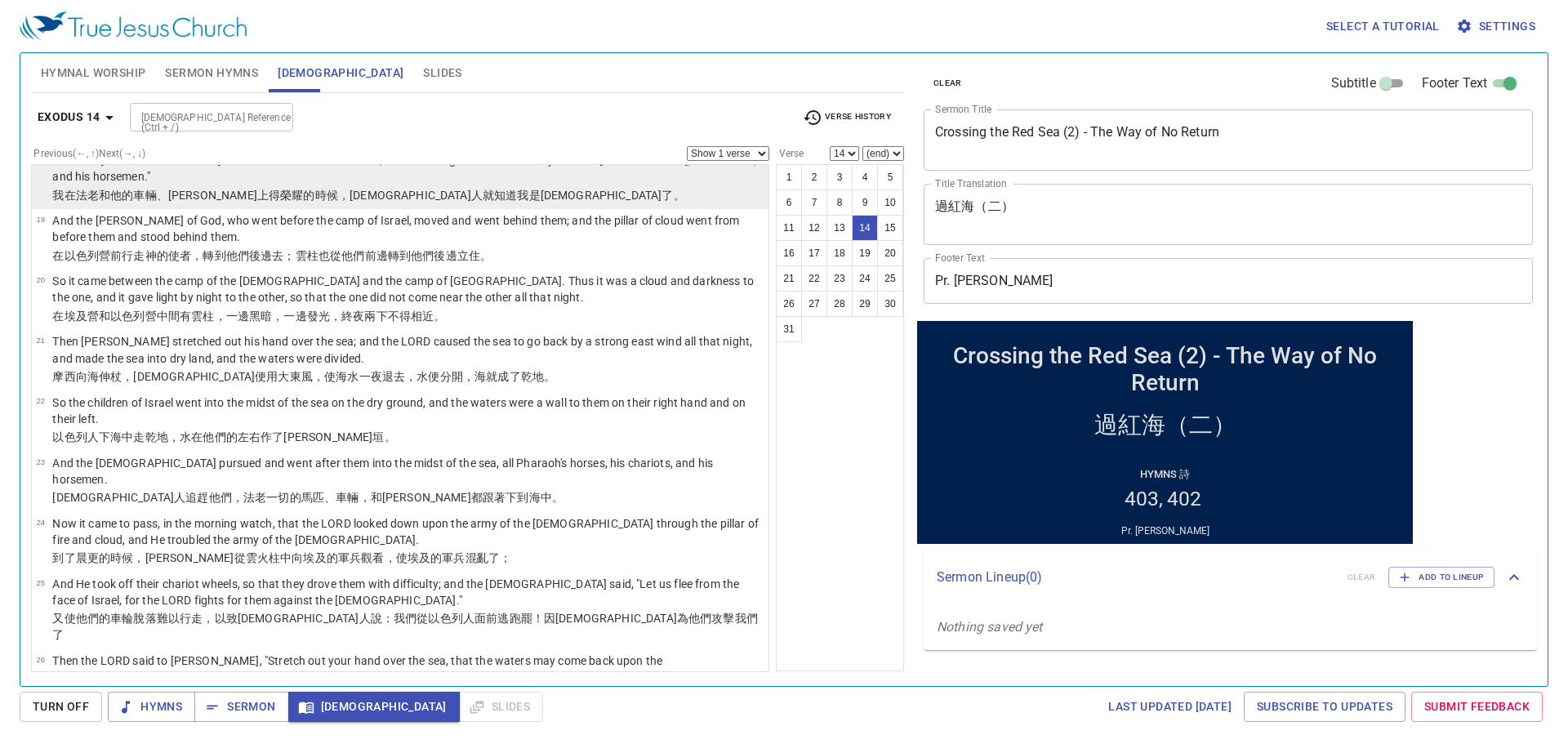
scroll to position [1021, 0]
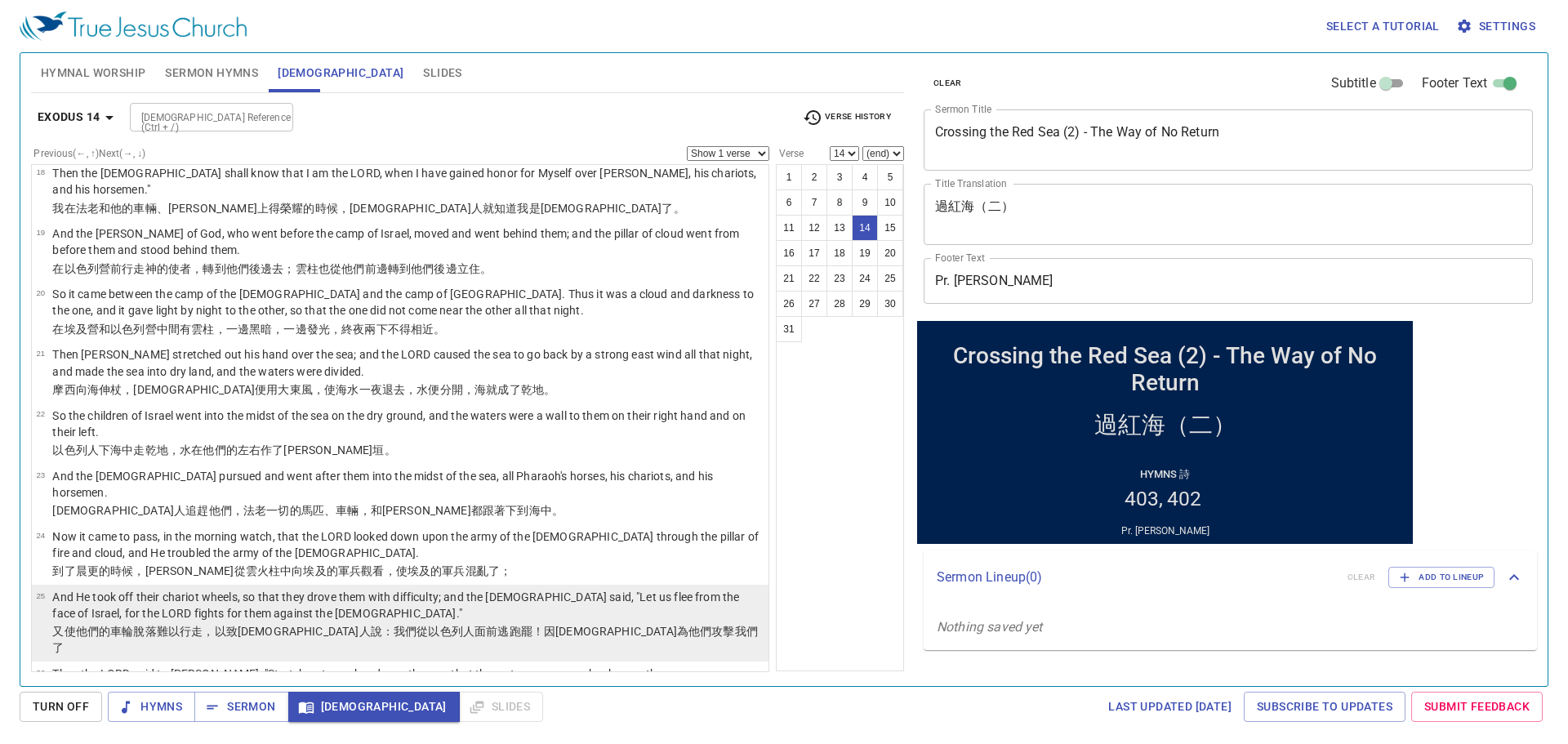
click at [136, 588] on p "And He took off their chariot wheels, so that they drove them with difficulty; …" at bounding box center [408, 604] width 711 height 33
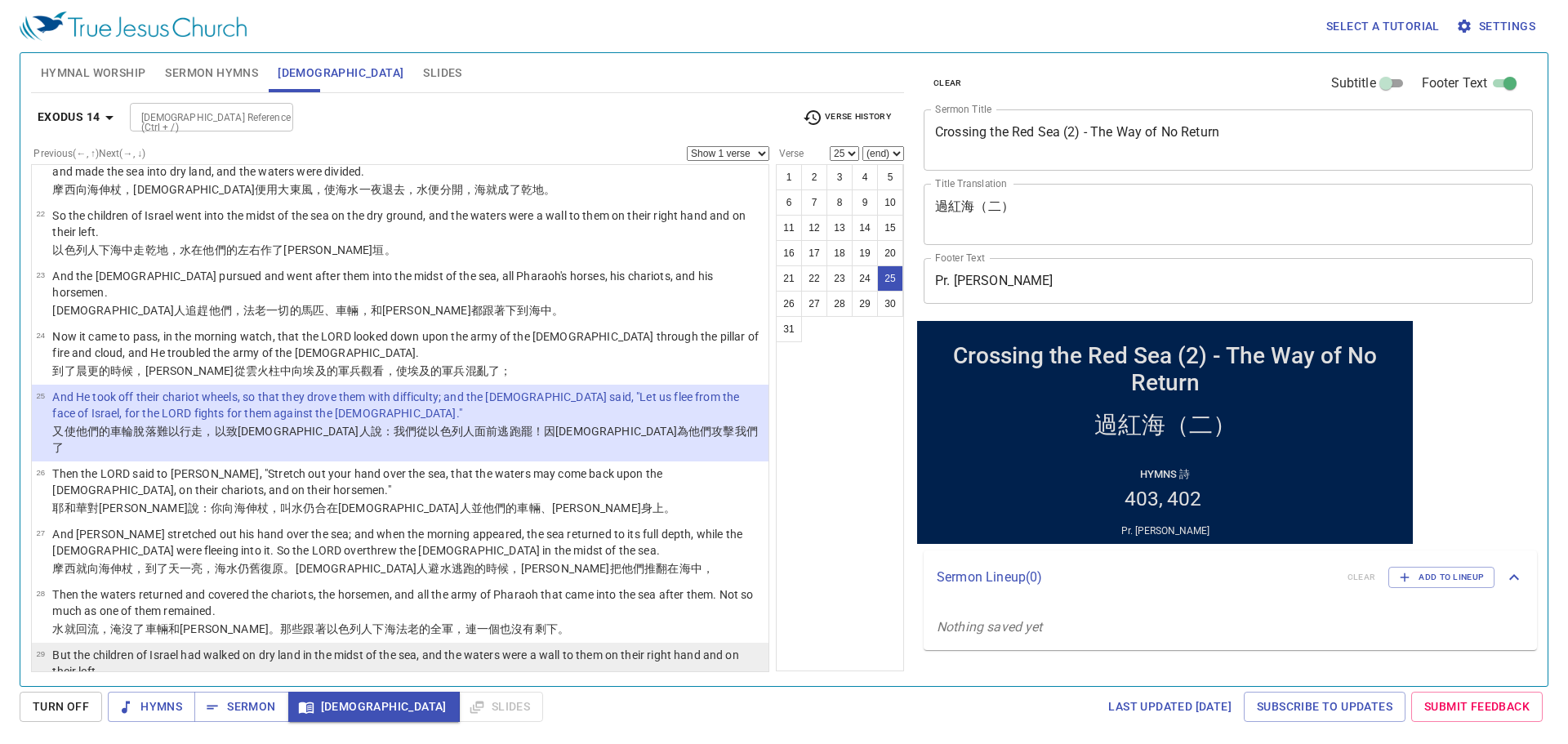
scroll to position [1233, 0]
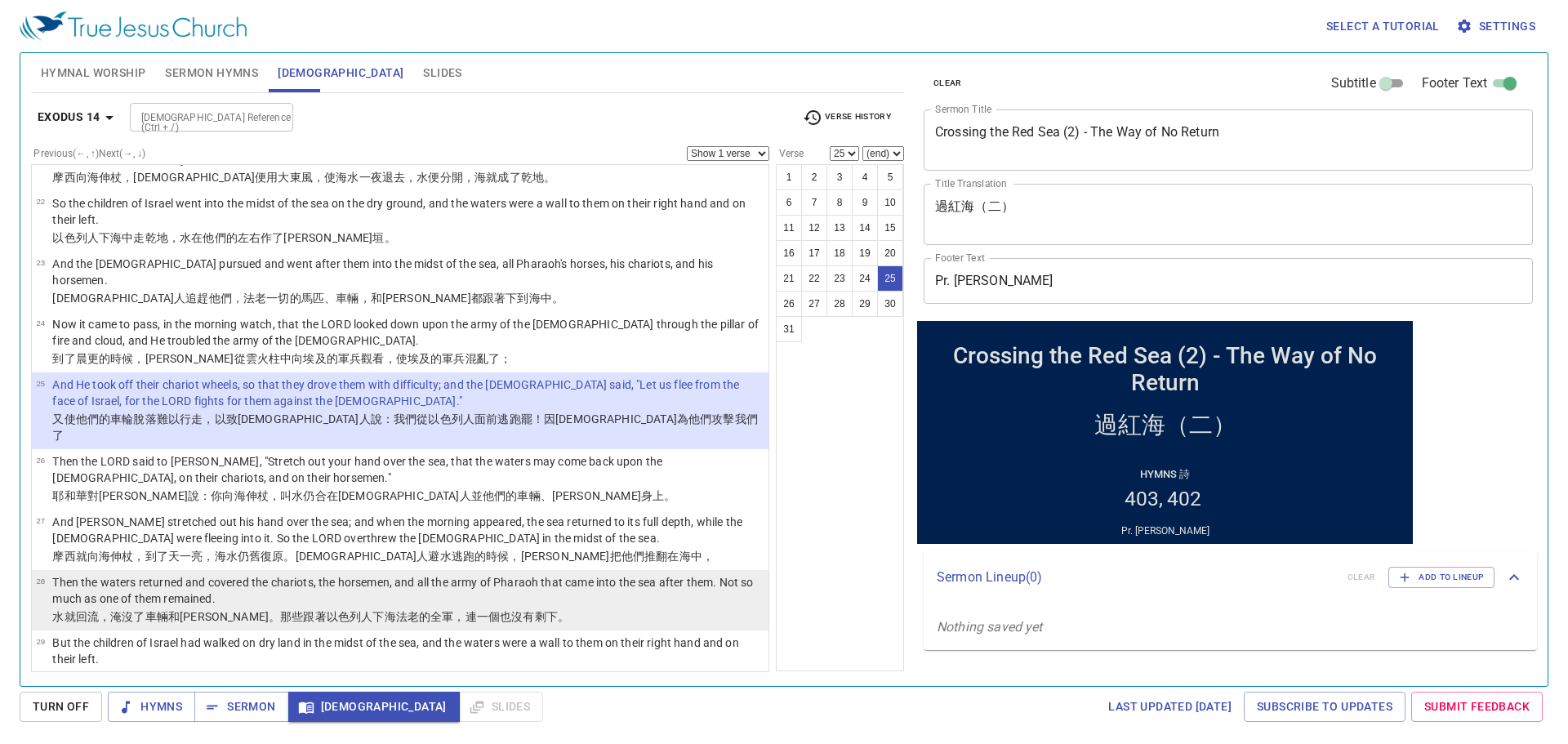
click at [218, 574] on p "Then the waters returned and covered the chariots, the horsemen, and all the ar…" at bounding box center [408, 590] width 711 height 33
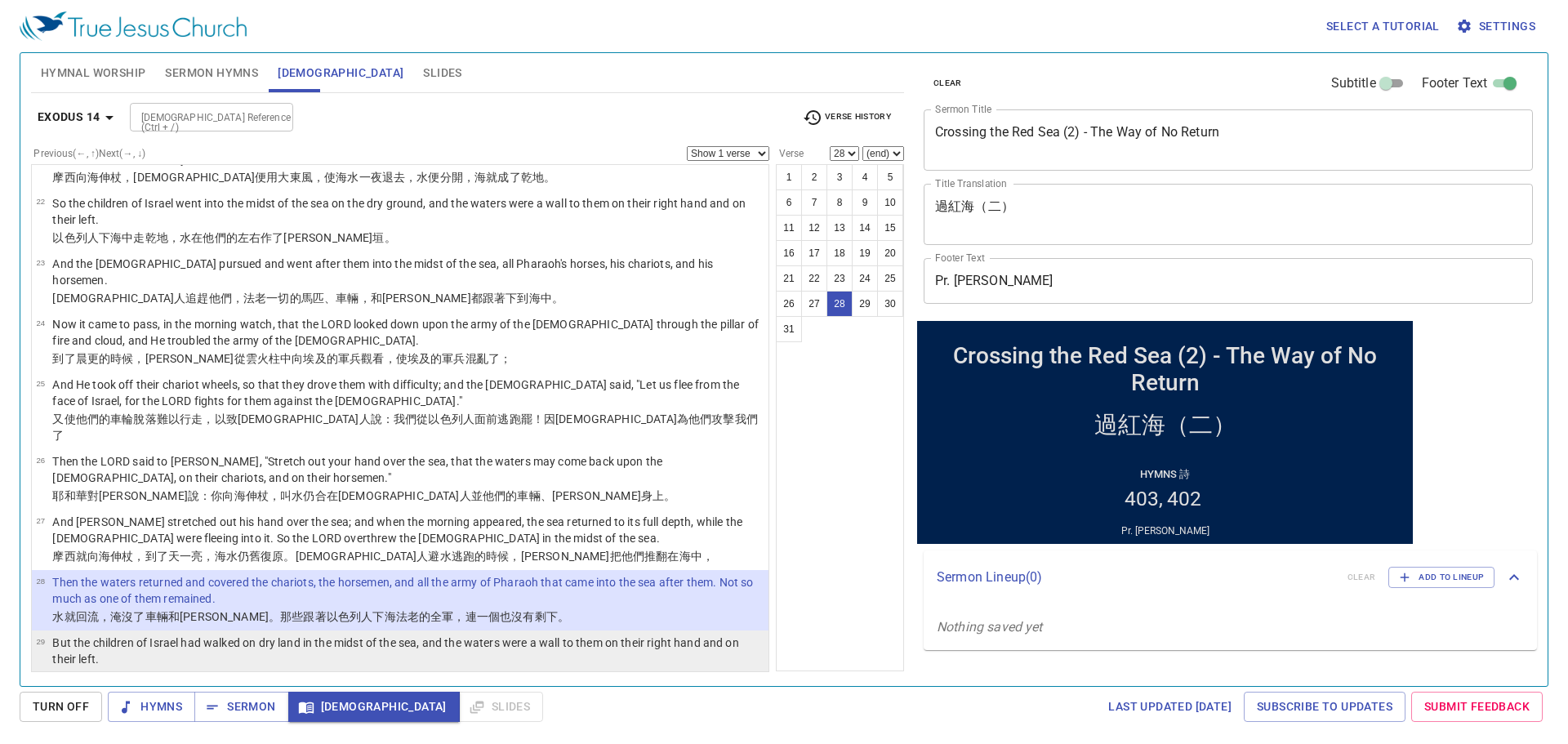
click at [216, 630] on li "29 But the children of Israel had walked on dry land in the midst of the sea, a…" at bounding box center [400, 660] width 737 height 61
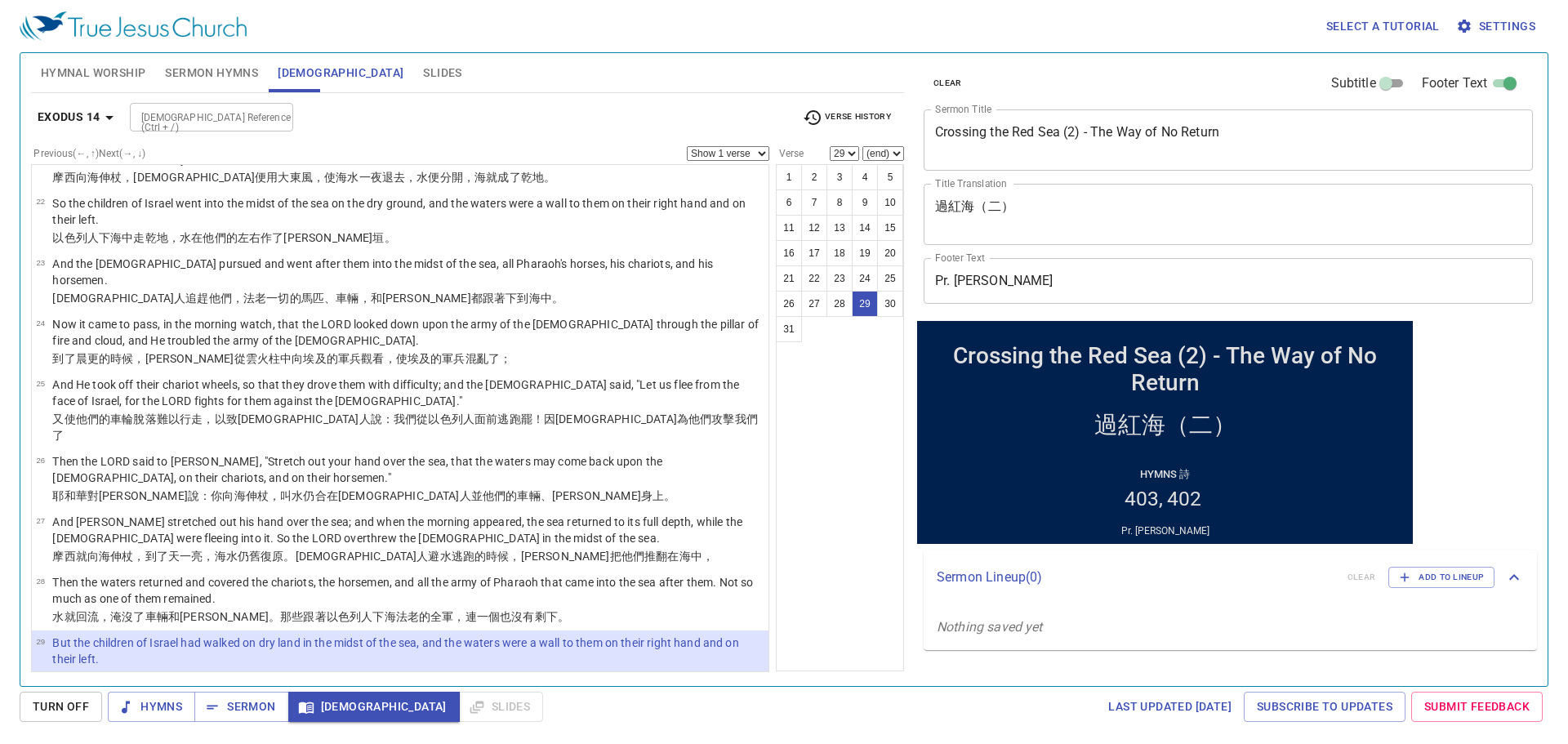
click at [225, 695] on p "So the LORD saved Israel that day out of the hand of the Egyptians, and Israel …" at bounding box center [408, 711] width 711 height 33
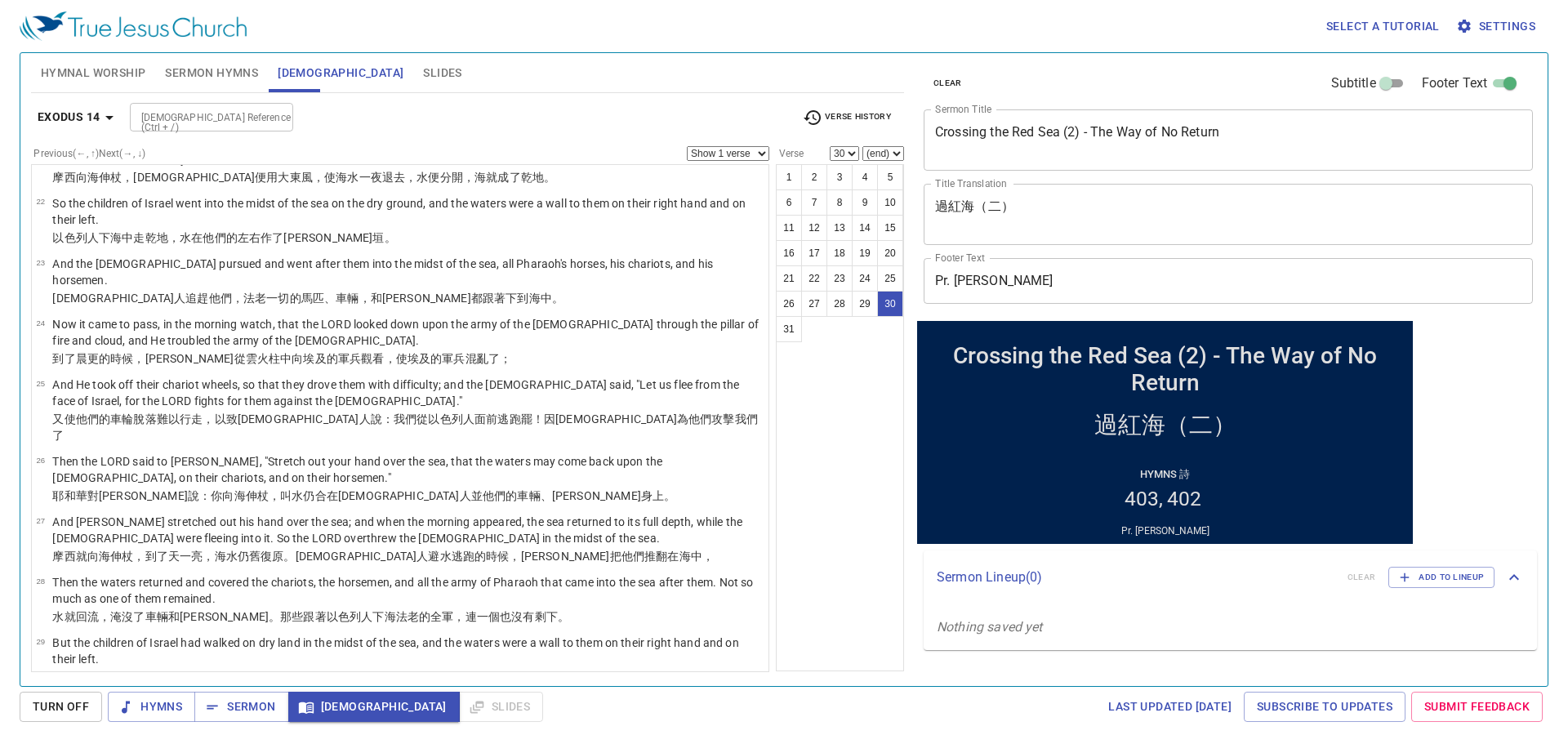
click at [85, 128] on button "Exodus 14" at bounding box center [78, 117] width 95 height 30
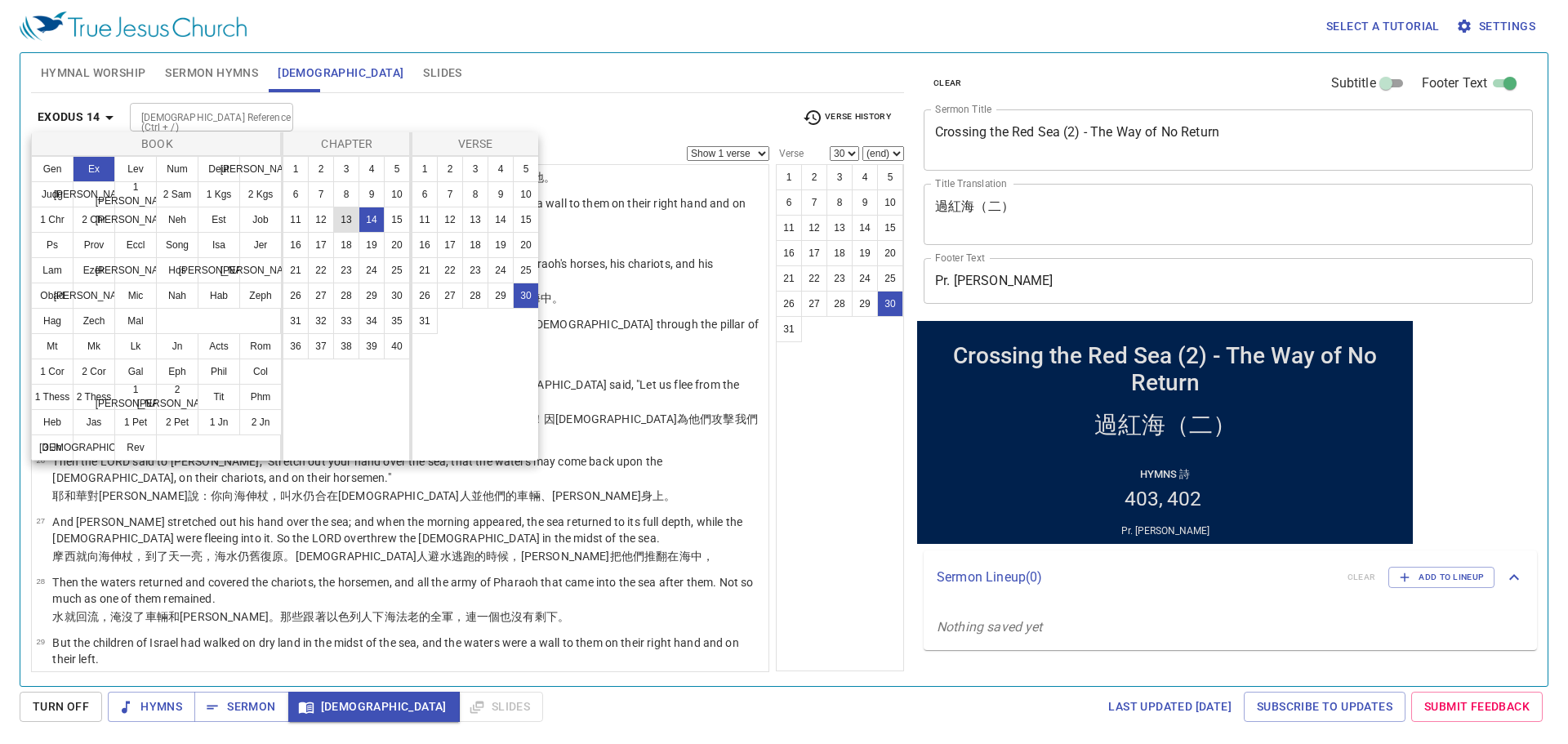
click at [347, 223] on button "13" at bounding box center [345, 219] width 26 height 26
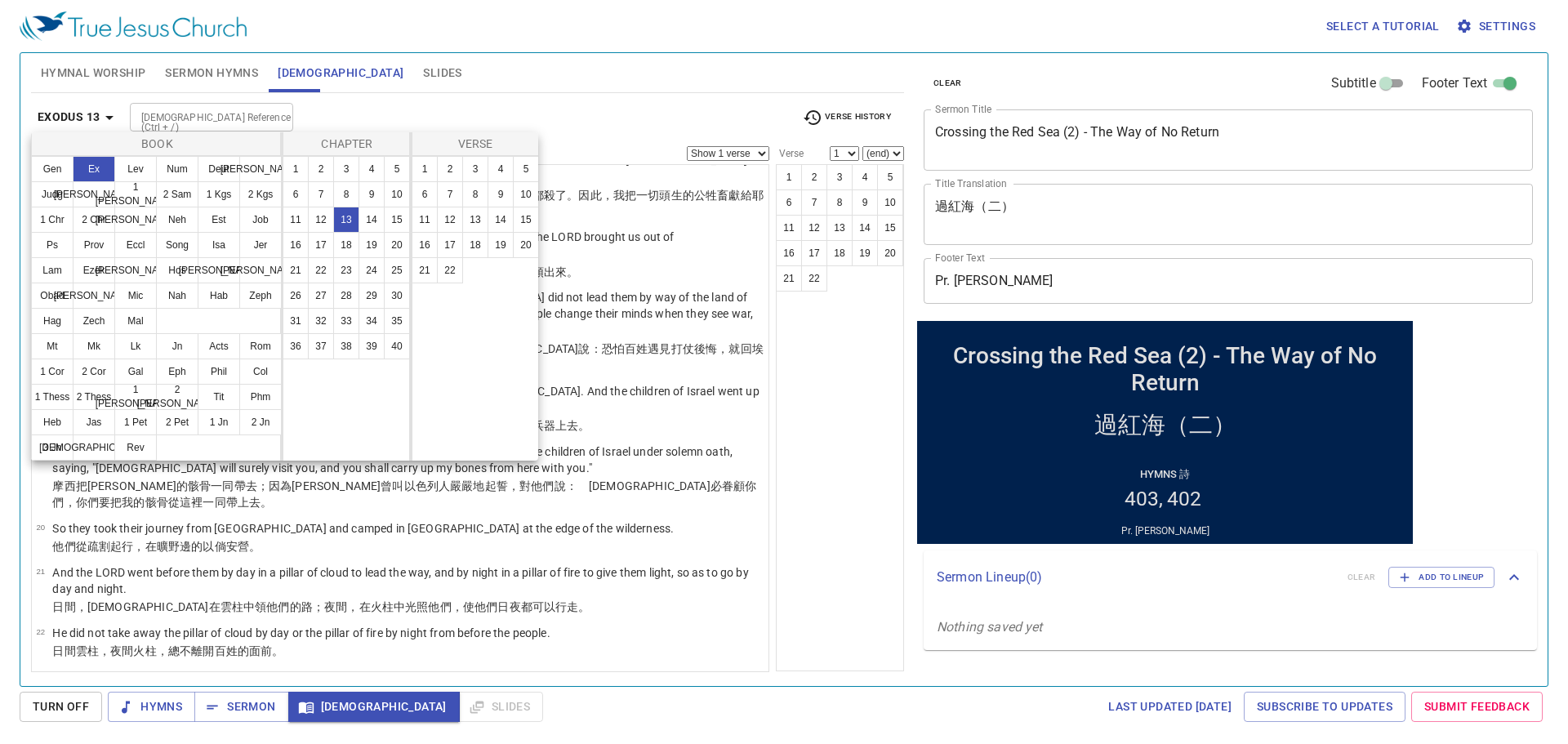
scroll to position [0, 0]
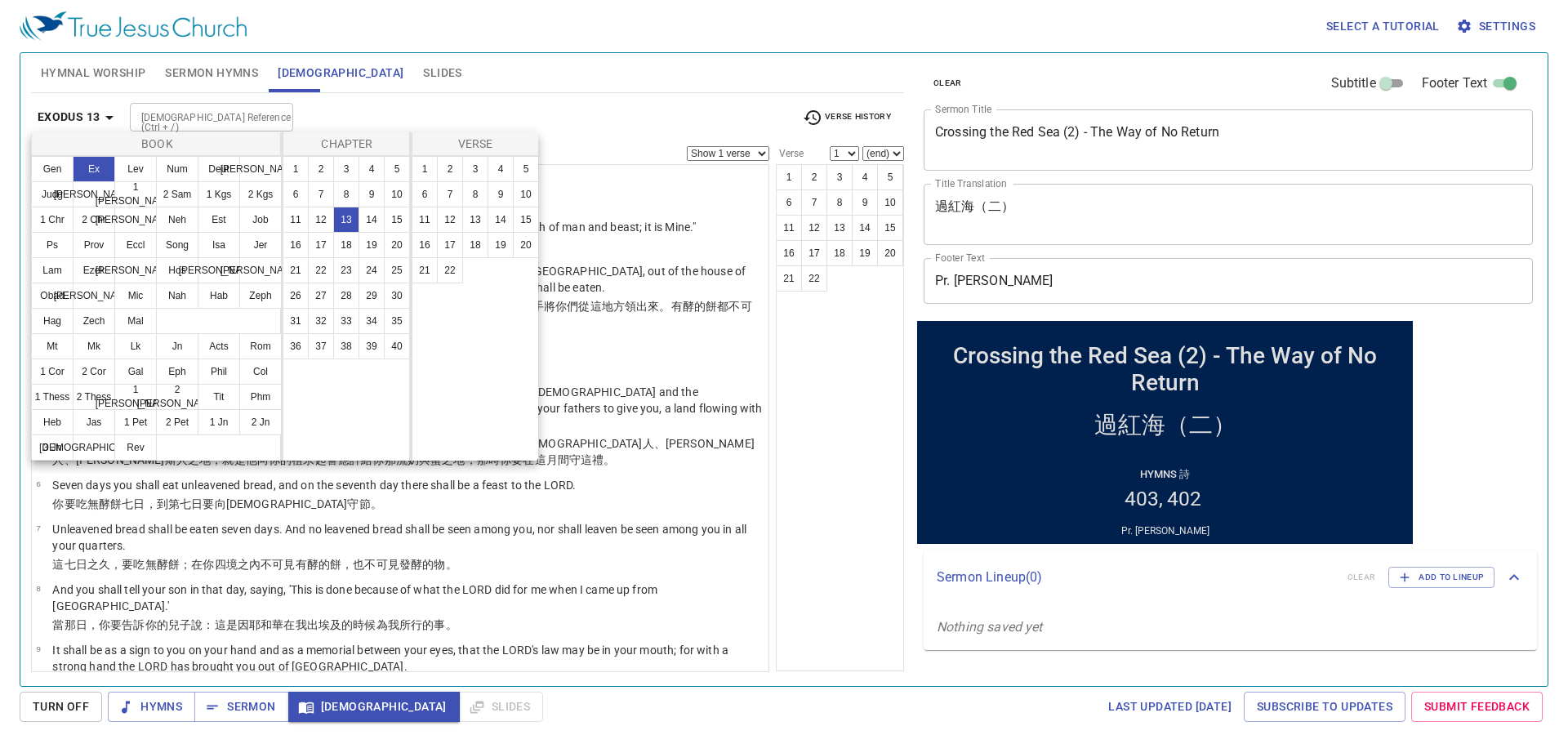
click at [836, 255] on div at bounding box center [784, 372] width 1568 height 744
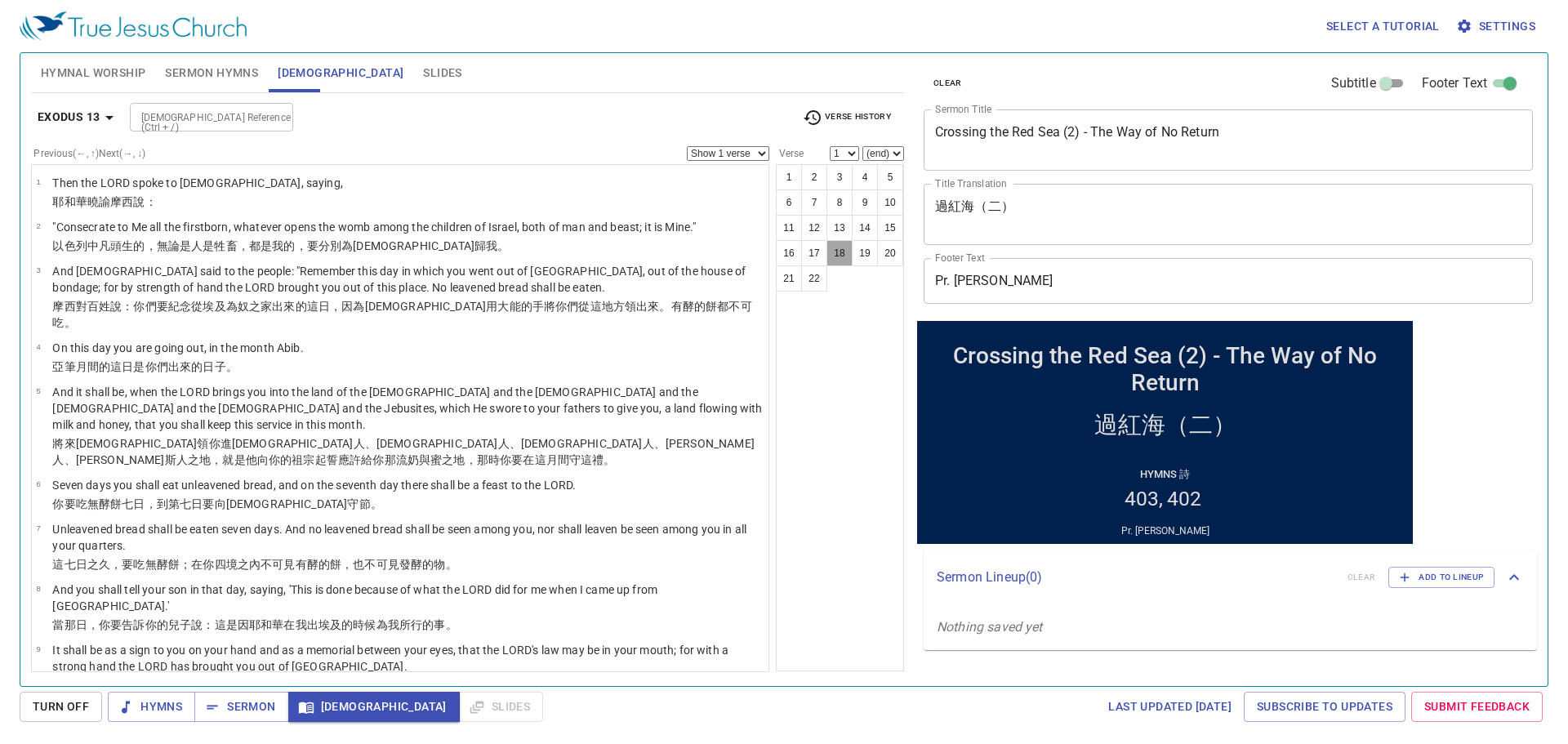
click at [844, 254] on button "18" at bounding box center [838, 253] width 26 height 26
select select "18"
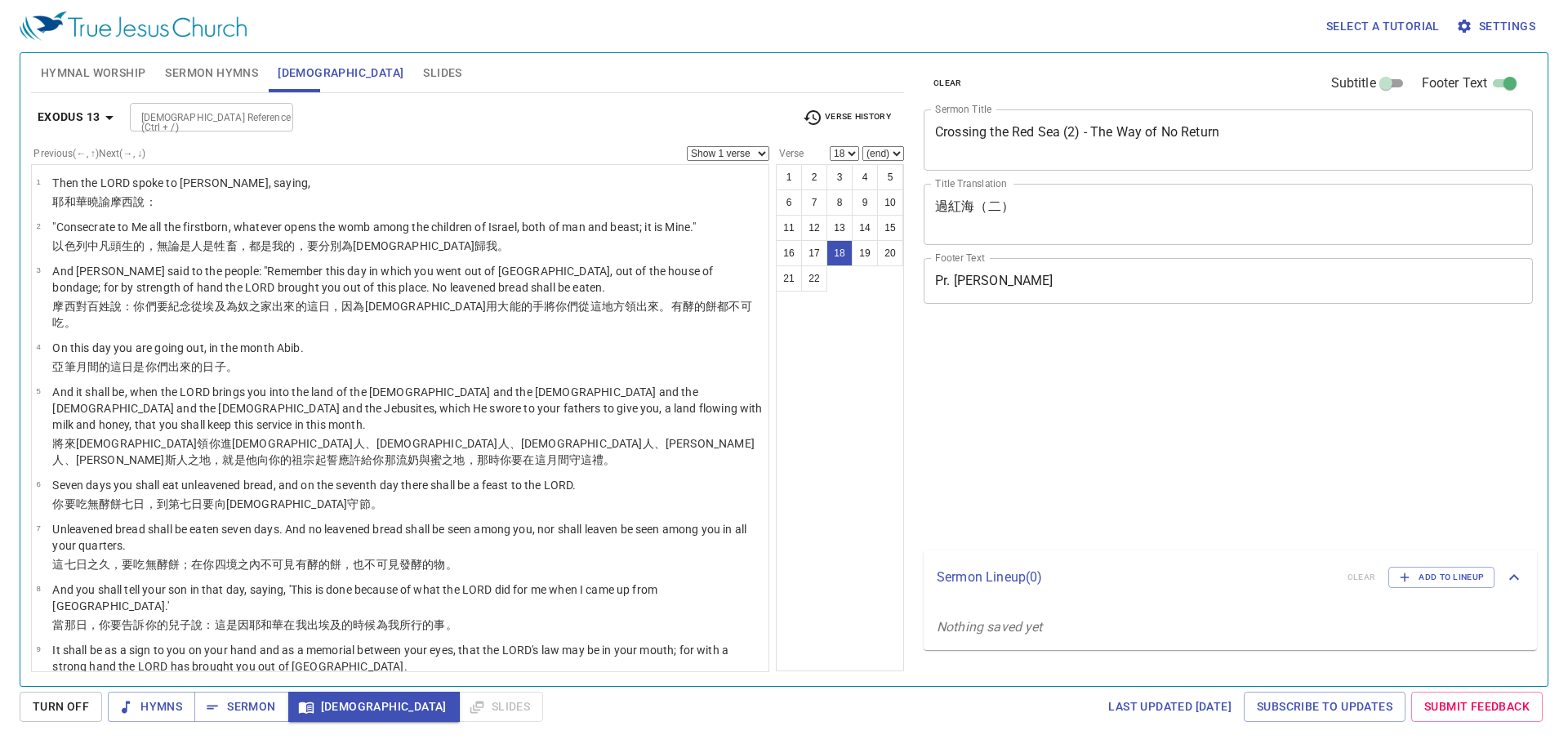
select select "18"
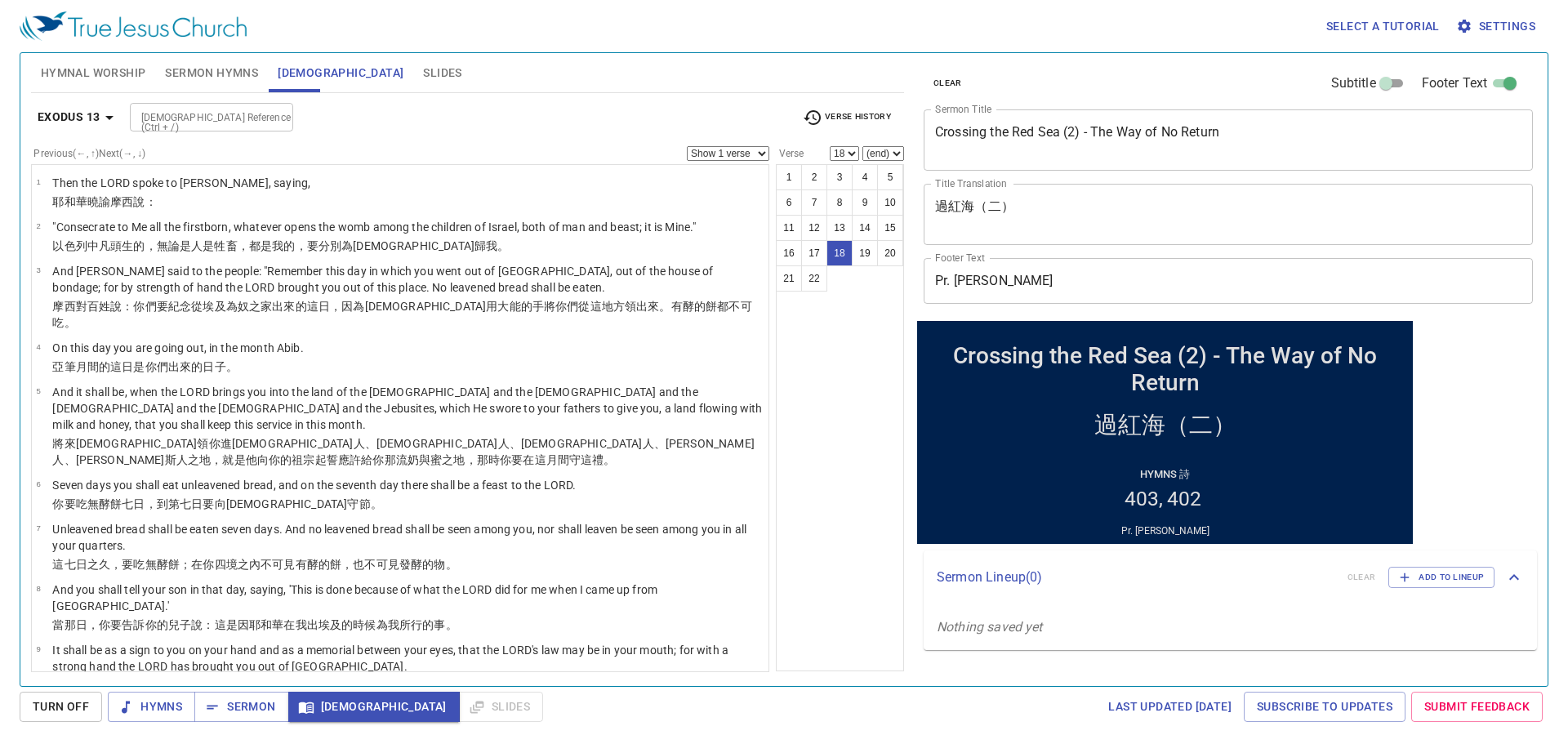
scroll to position [738, 0]
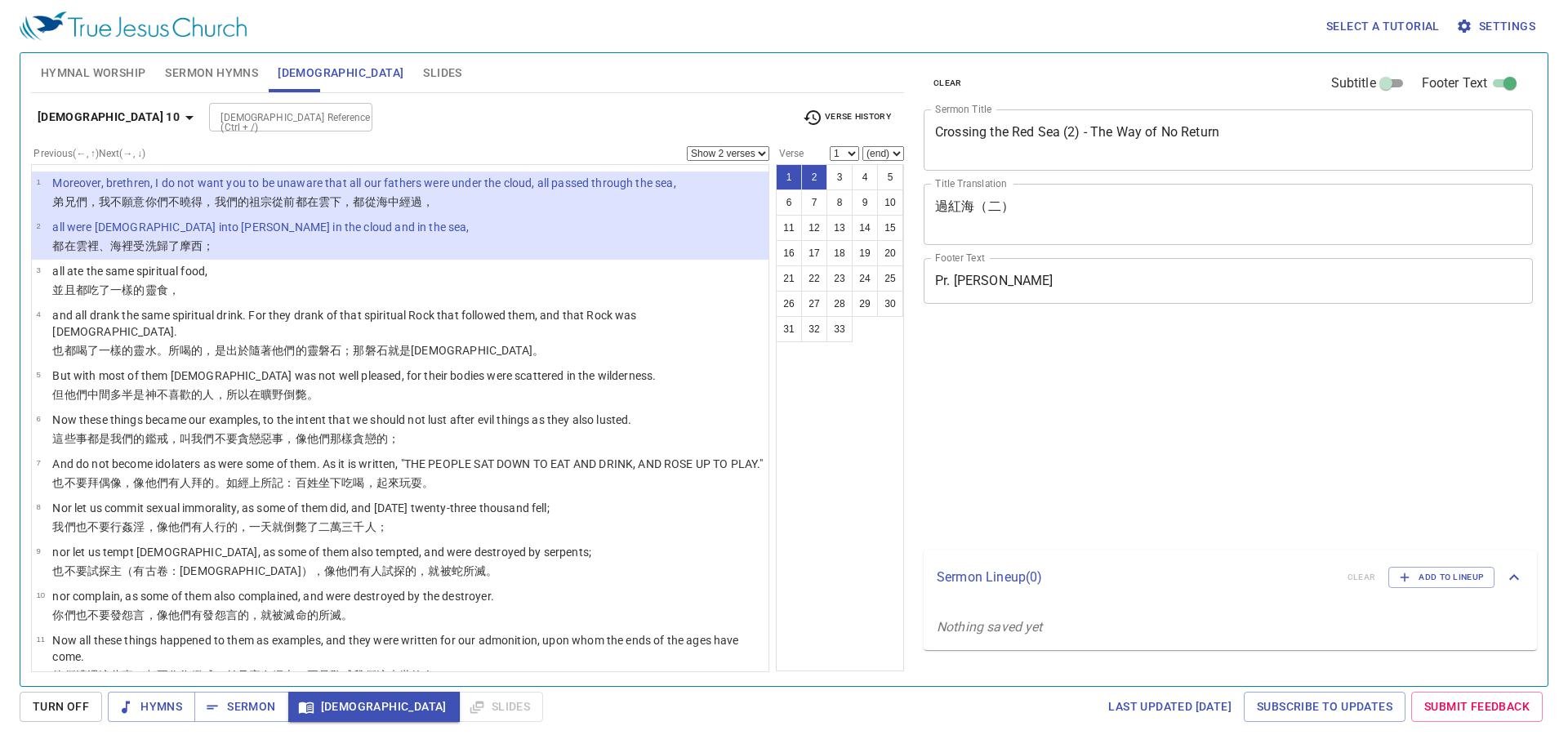
select select "2"
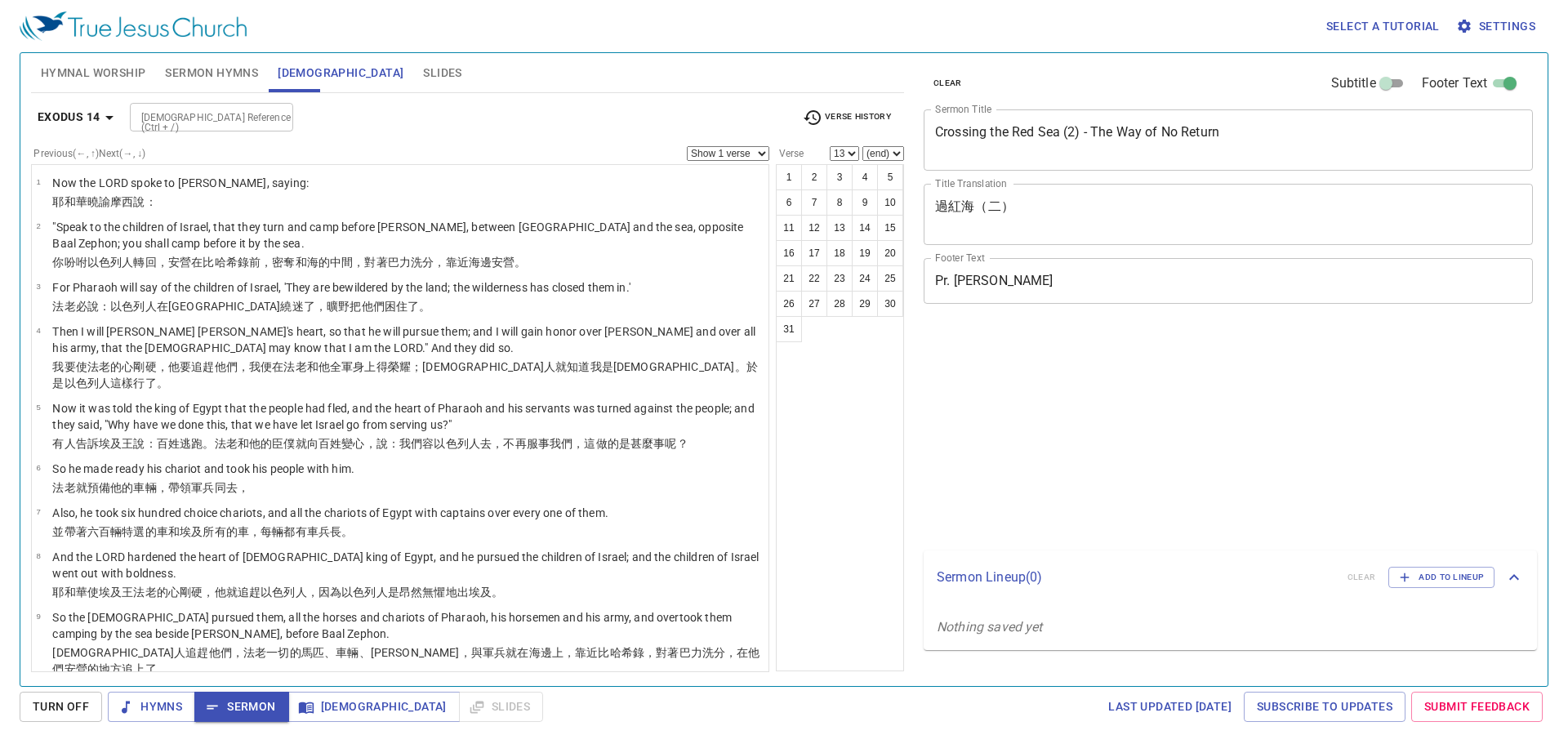
select select "13"
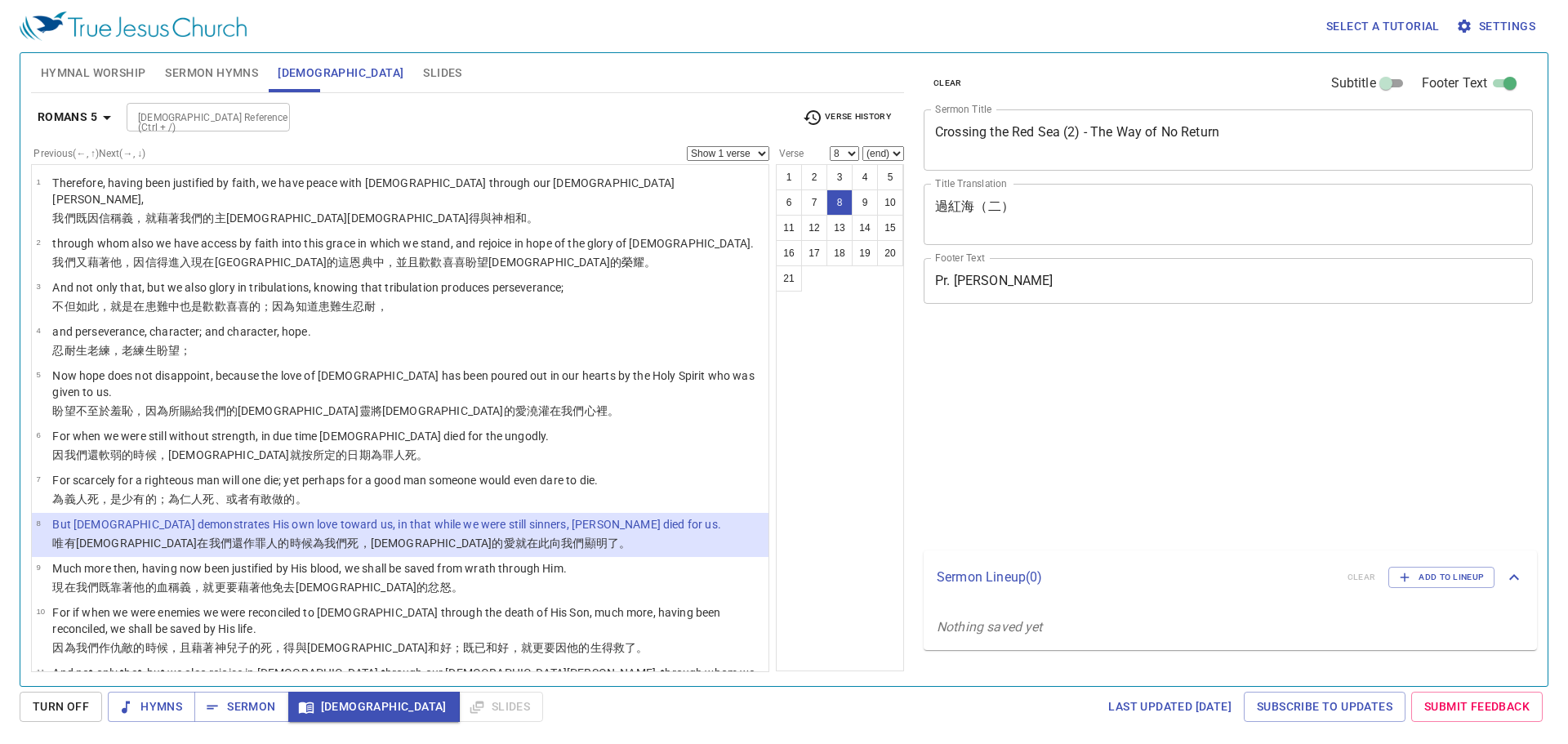
select select "8"
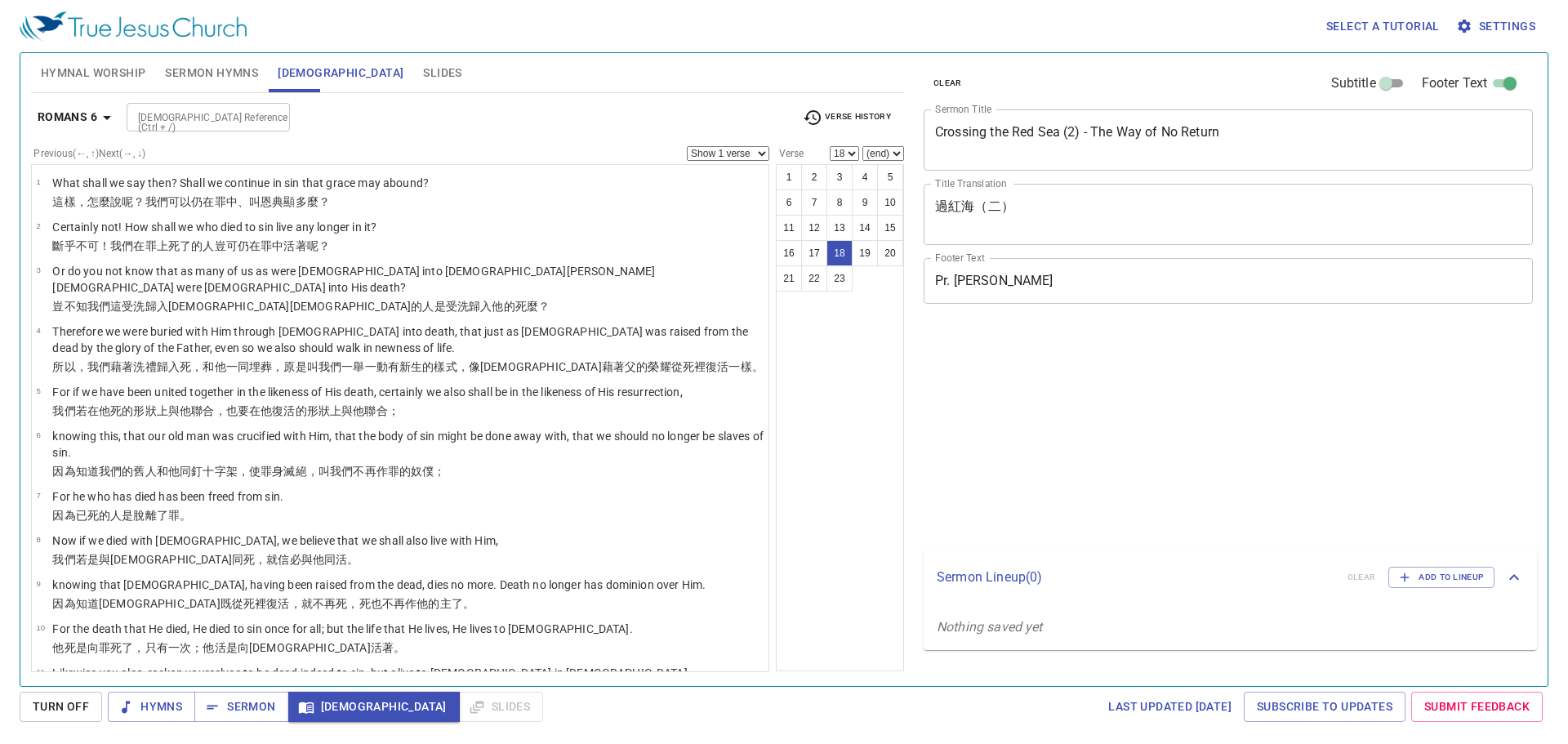
select select "18"
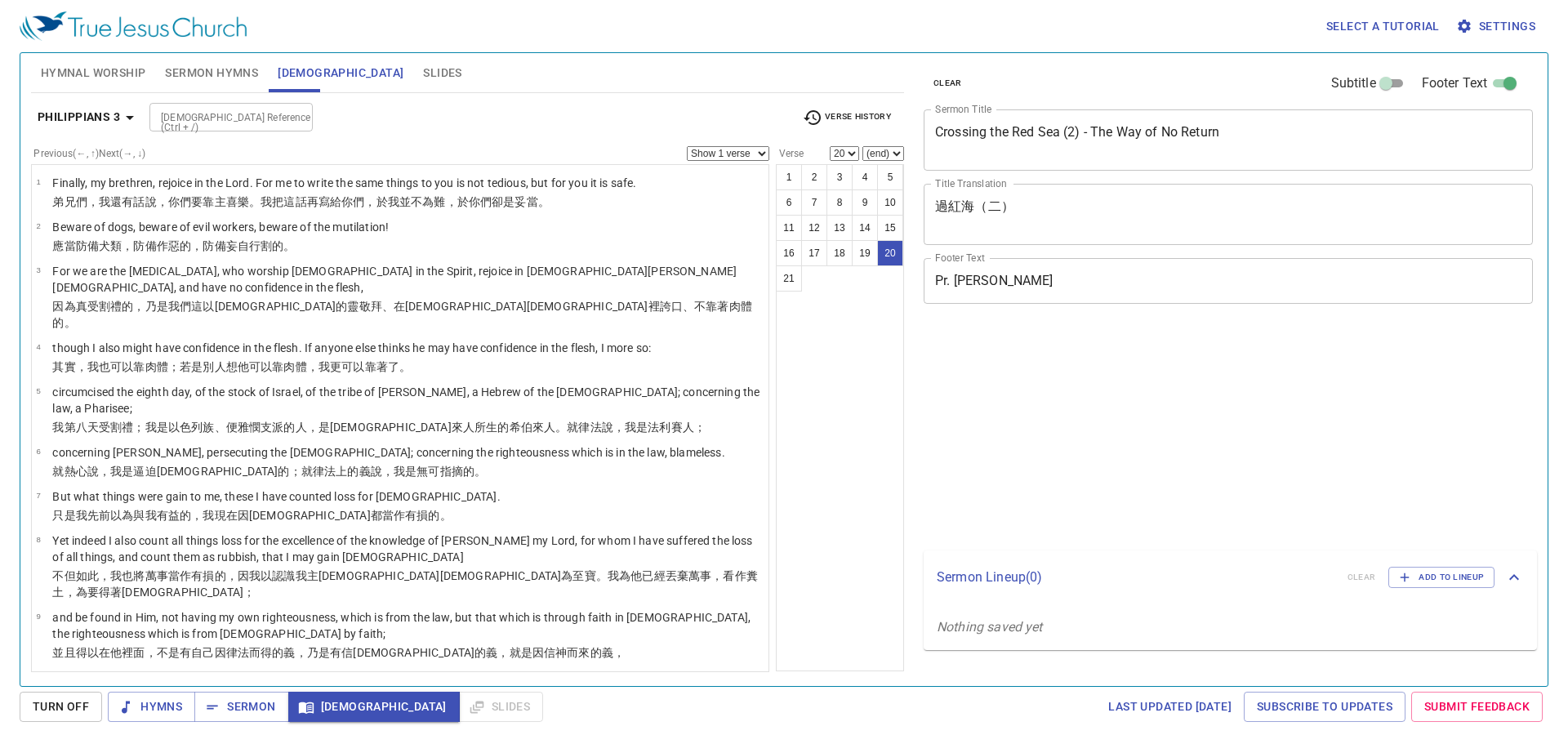
select select "20"
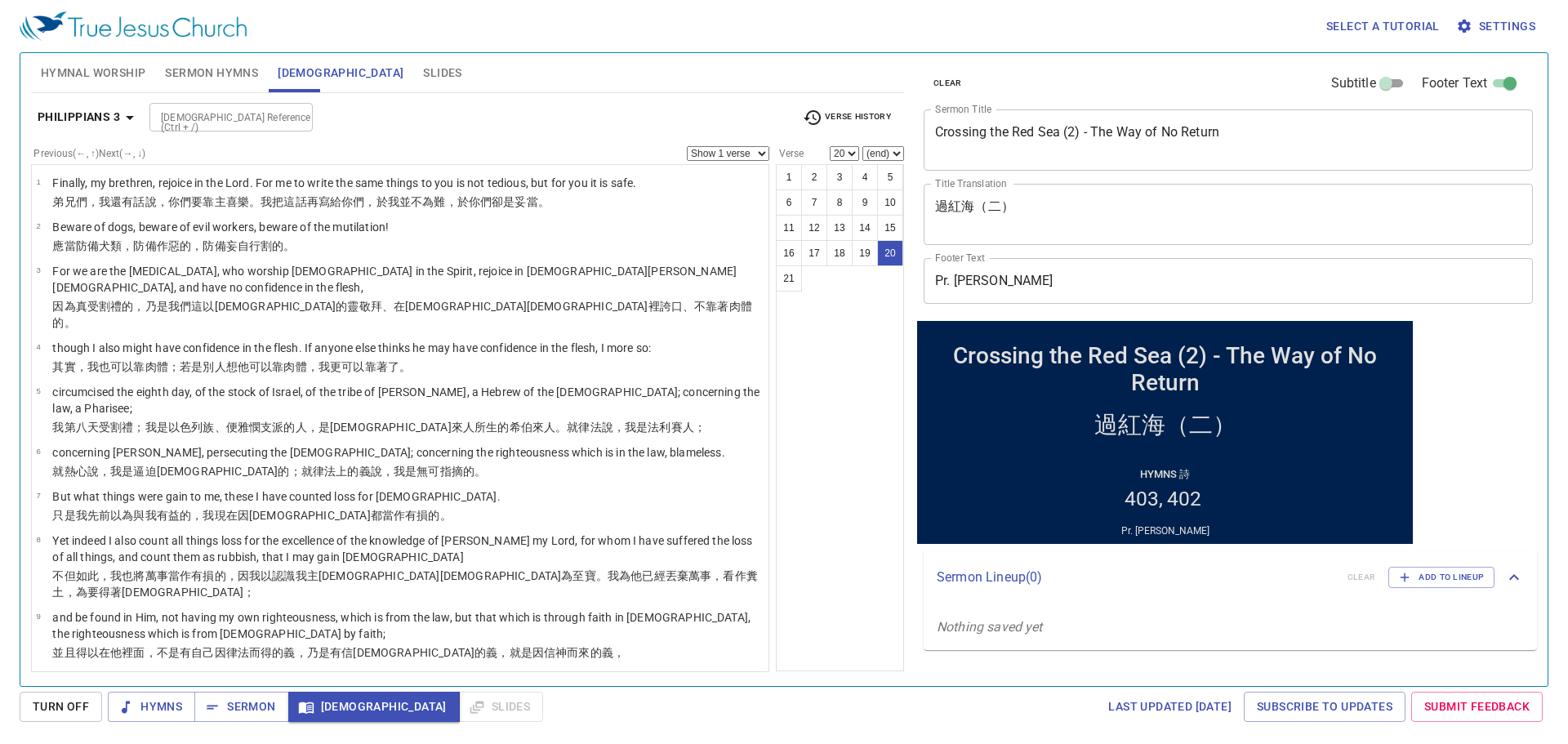
scroll to position [514, 0]
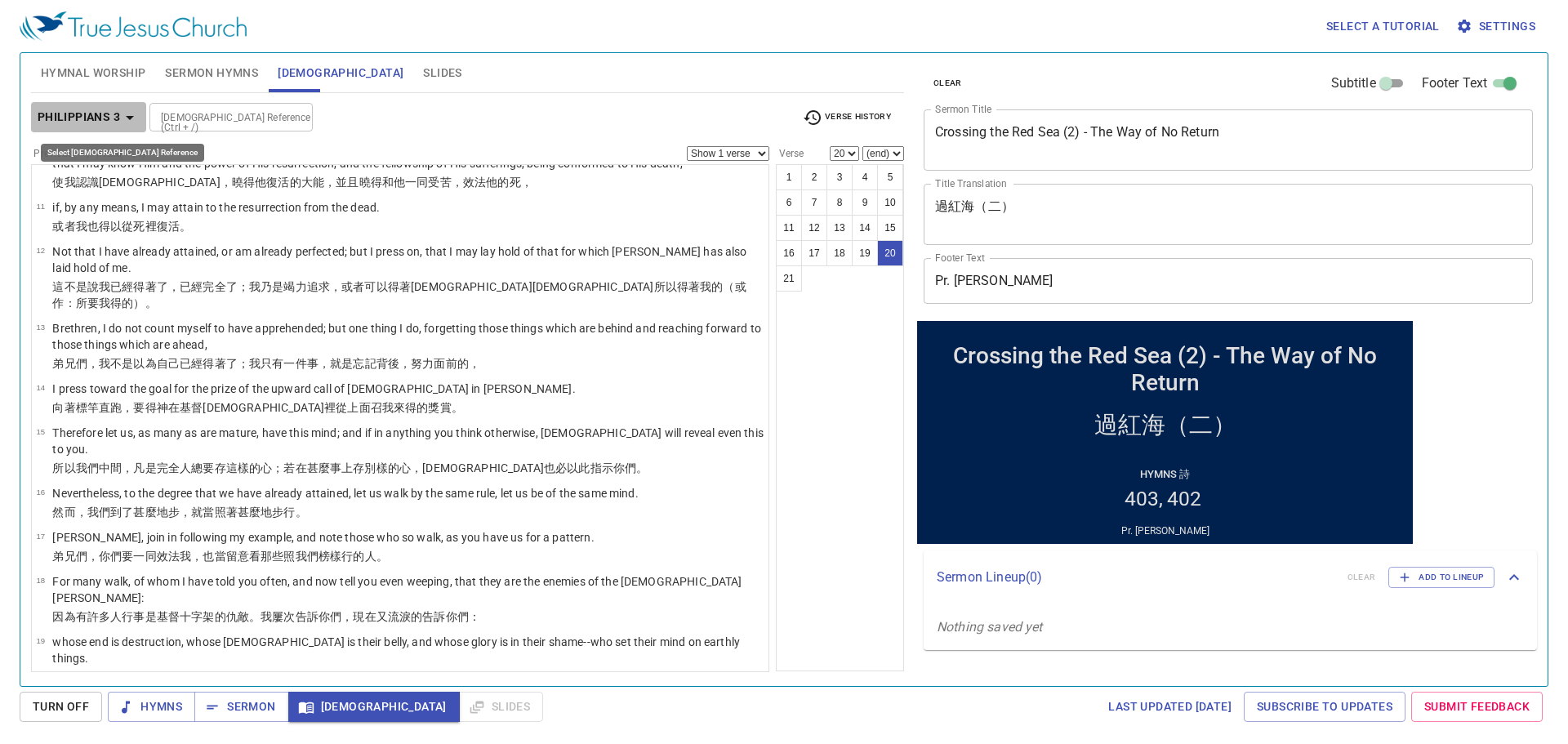
click at [94, 120] on b "Philippians 3" at bounding box center [78, 117] width 83 height 20
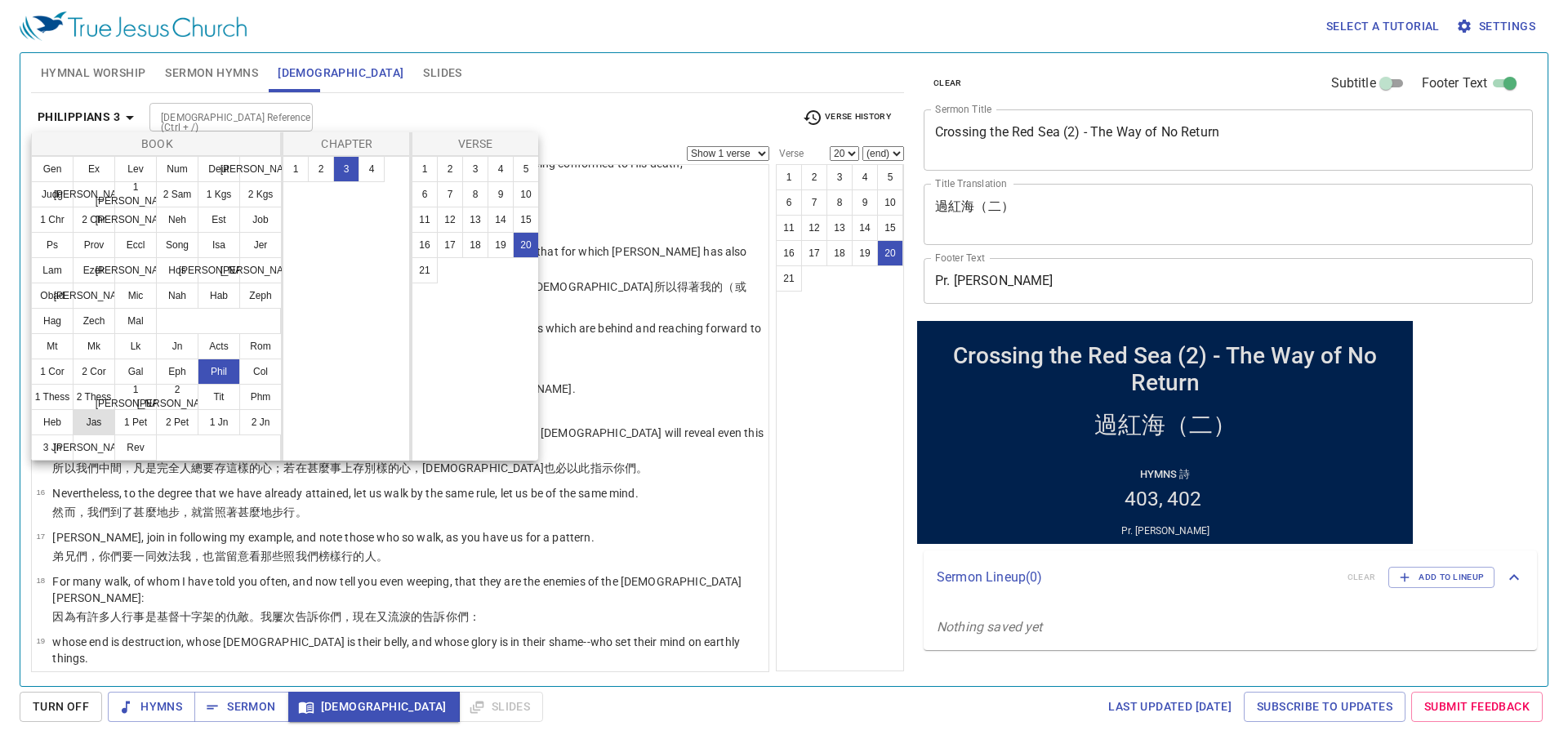
click at [95, 424] on button "Jas" at bounding box center [94, 422] width 43 height 26
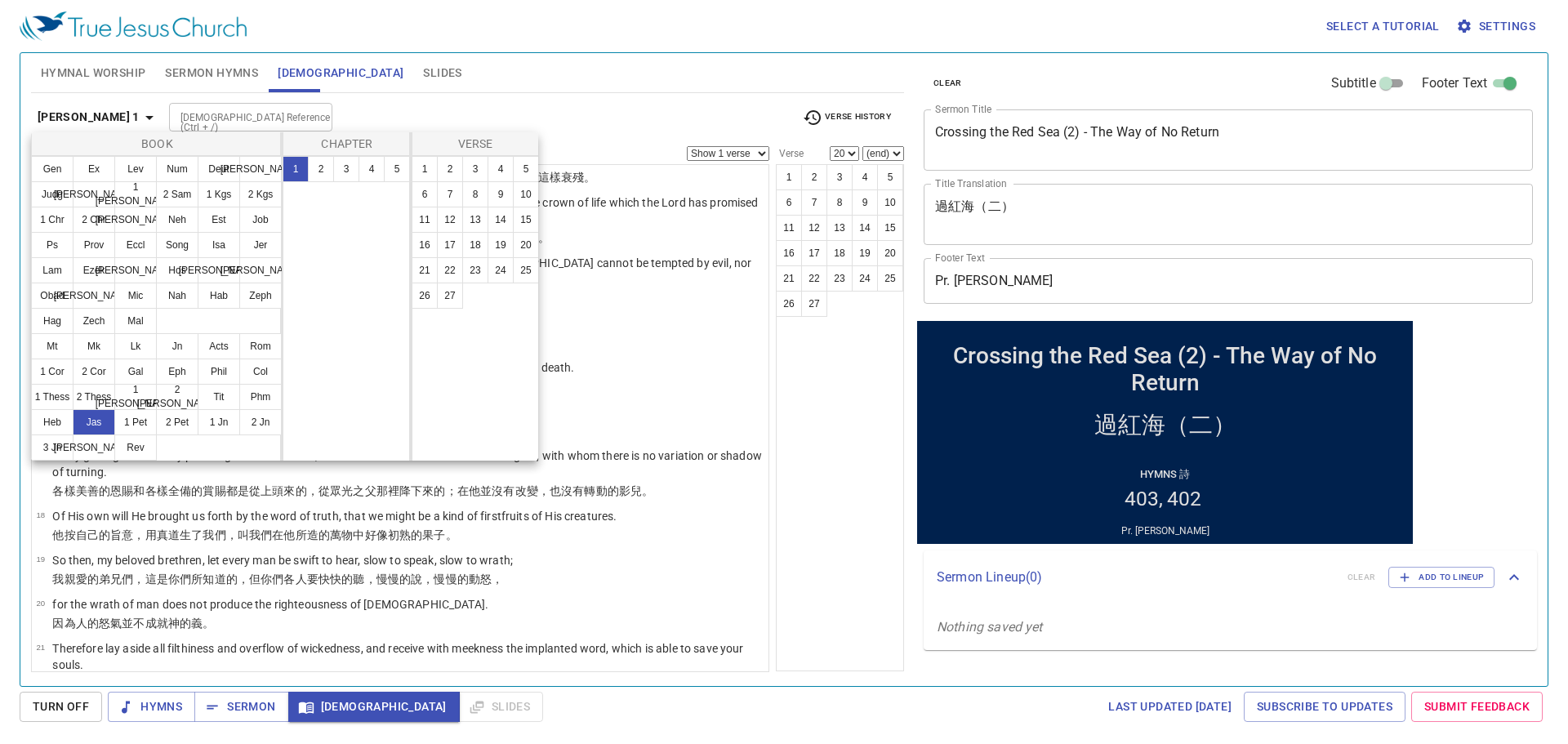
scroll to position [0, 0]
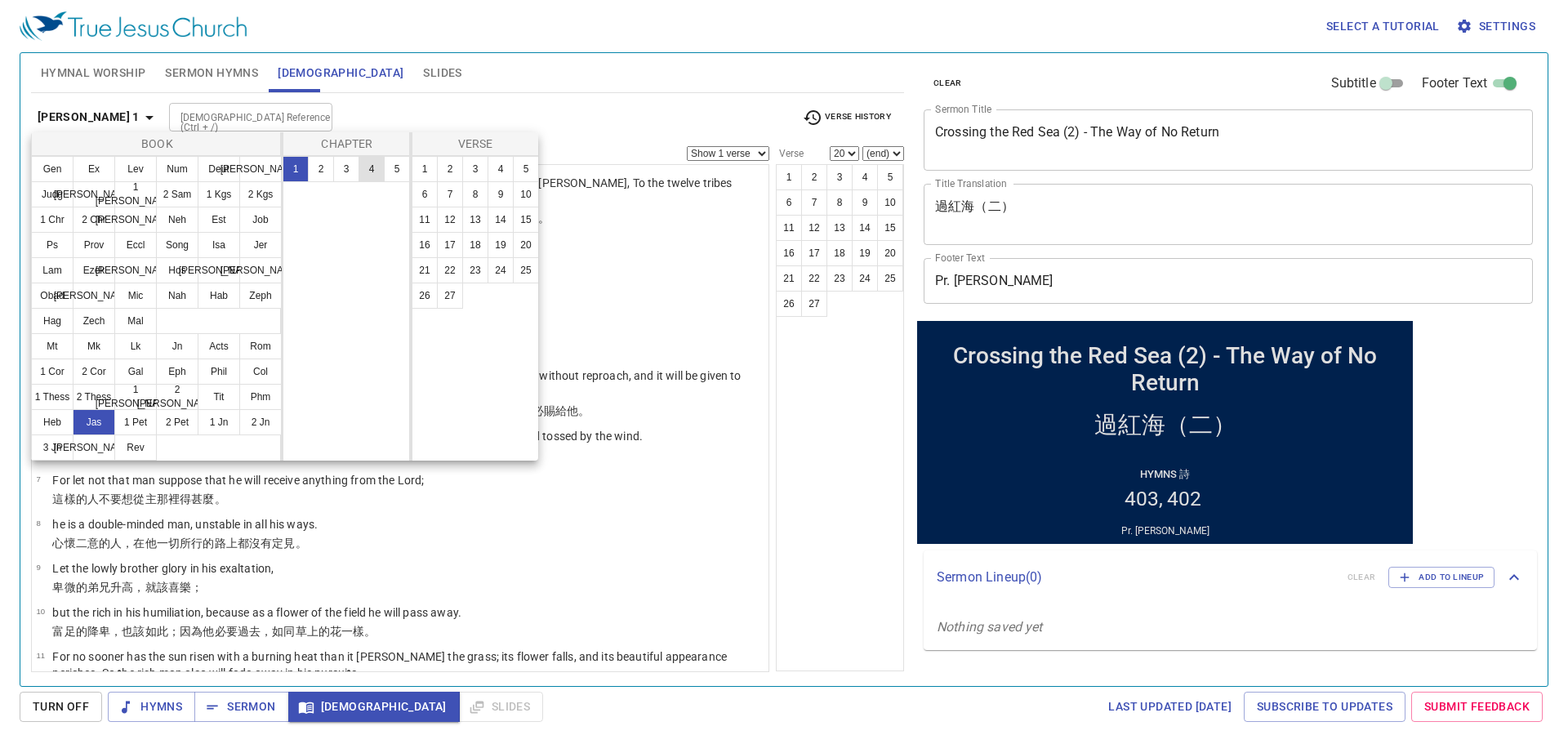
click at [374, 166] on button "4" at bounding box center [371, 168] width 26 height 26
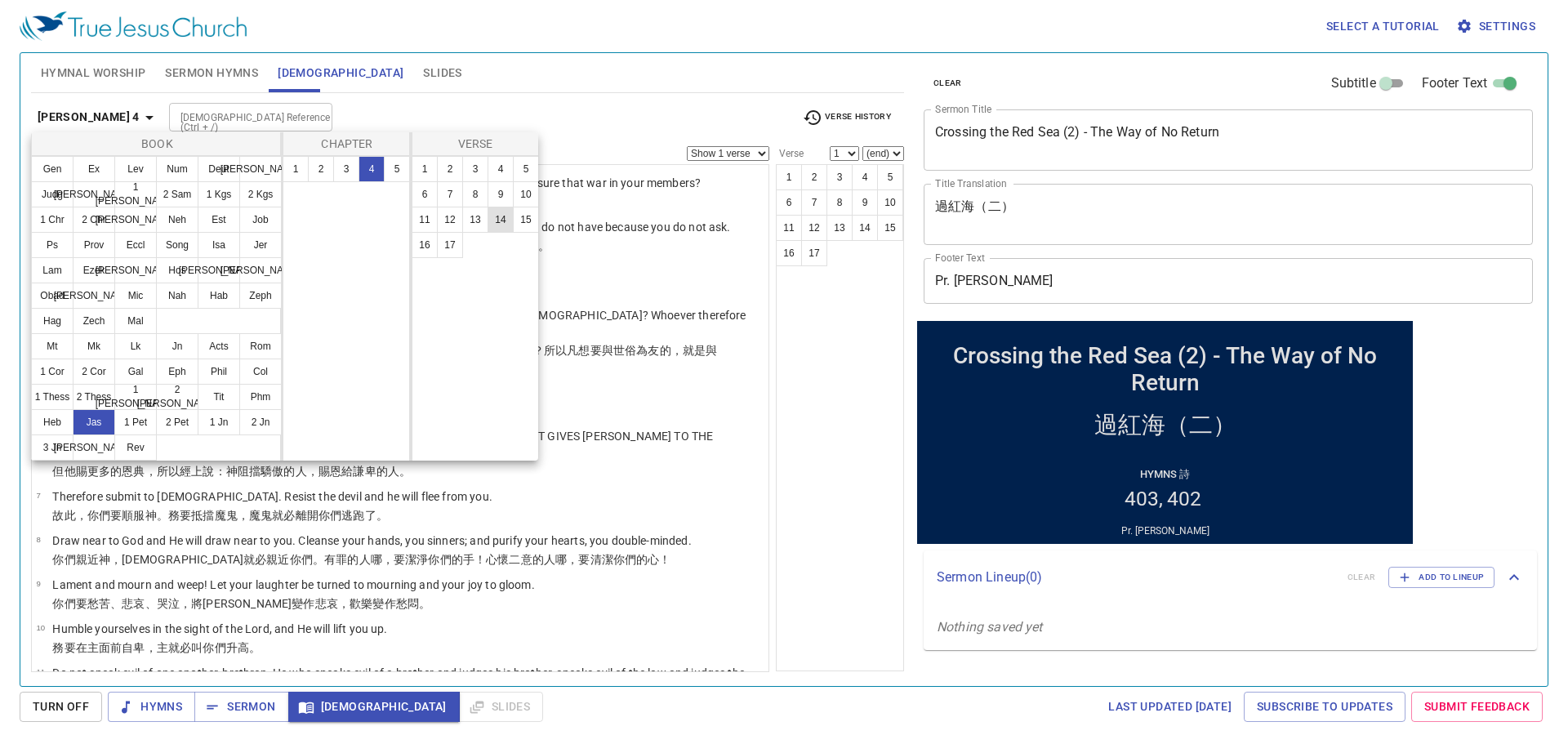
click at [498, 214] on button "14" at bounding box center [500, 219] width 26 height 26
select select "14"
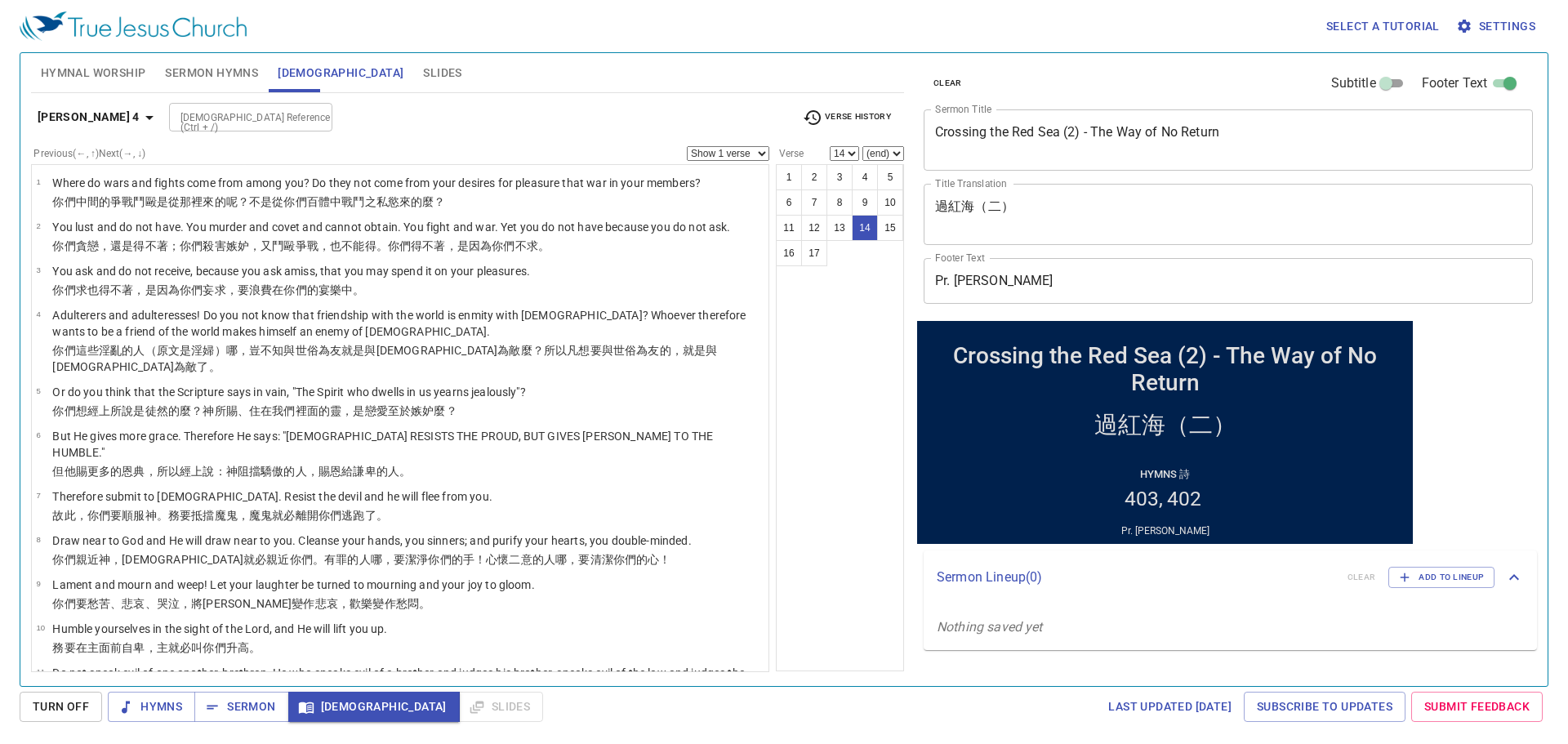
scroll to position [305, 0]
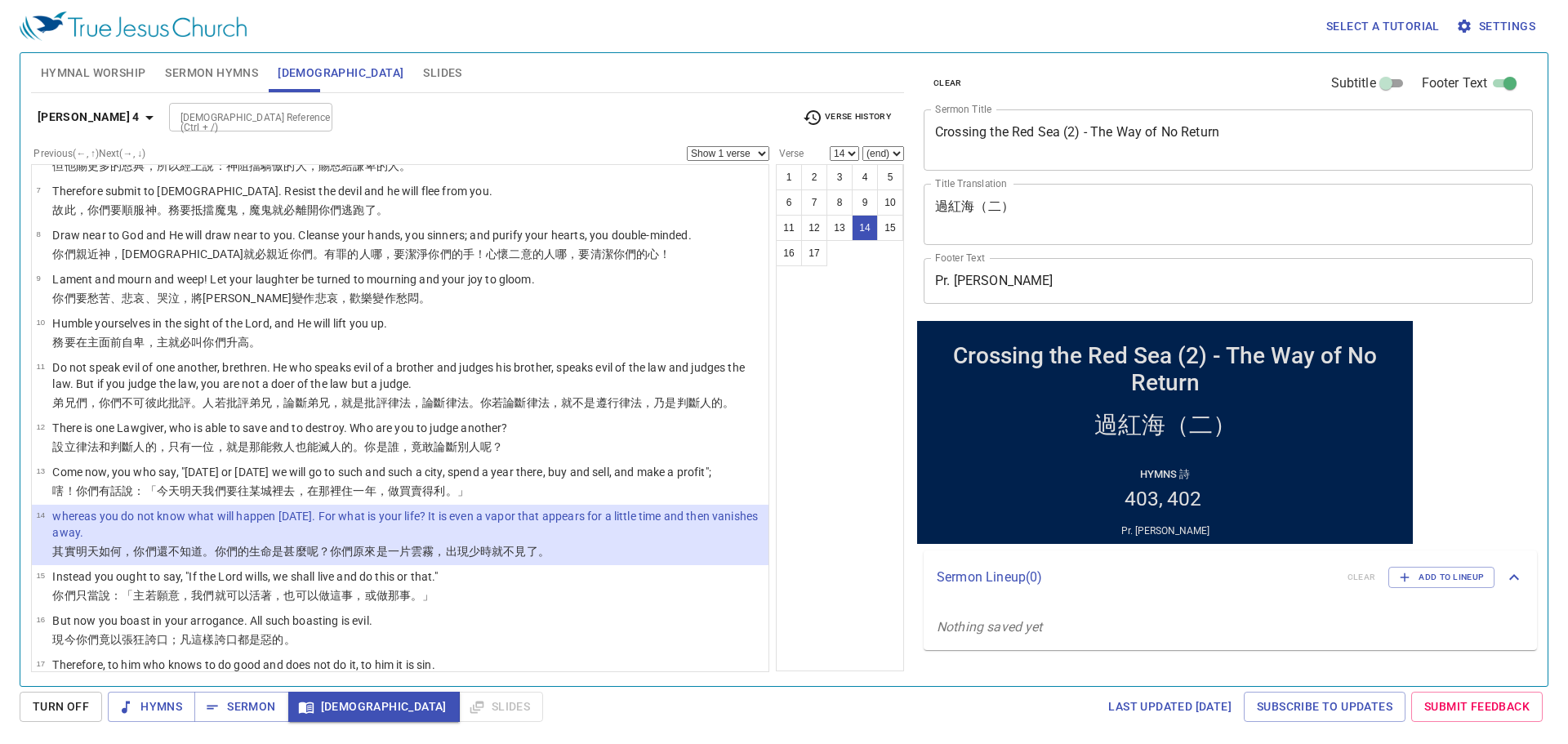
click at [716, 153] on select "Show 1 verse Show 2 verses Show 3 verses Show 4 verses Show 5 verses" at bounding box center [728, 153] width 83 height 15
select select "2"
click at [687, 146] on select "Show 1 verse Show 2 verses Show 3 verses Show 4 verses Show 5 verses" at bounding box center [728, 153] width 83 height 15
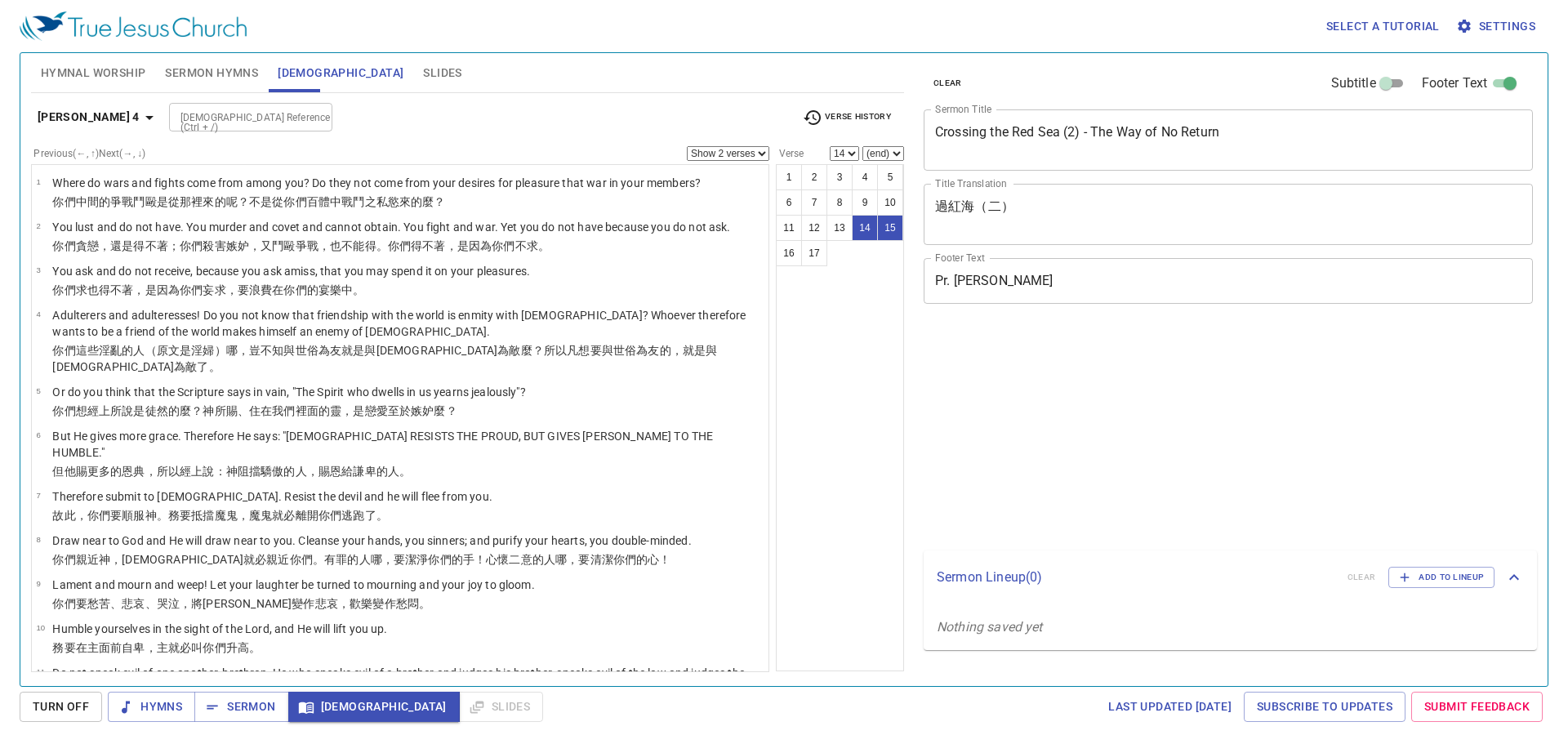
select select "2"
select select "14"
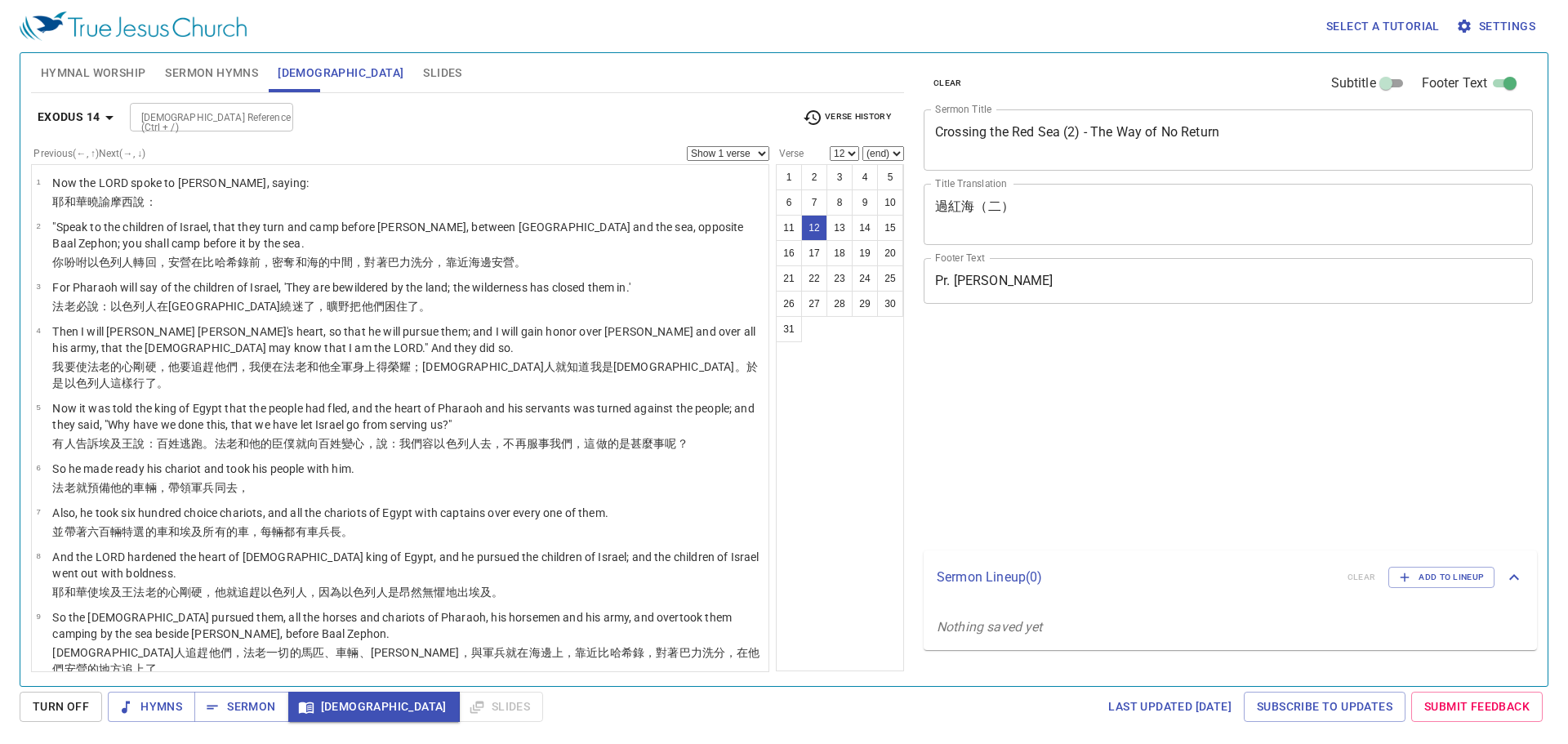
select select "12"
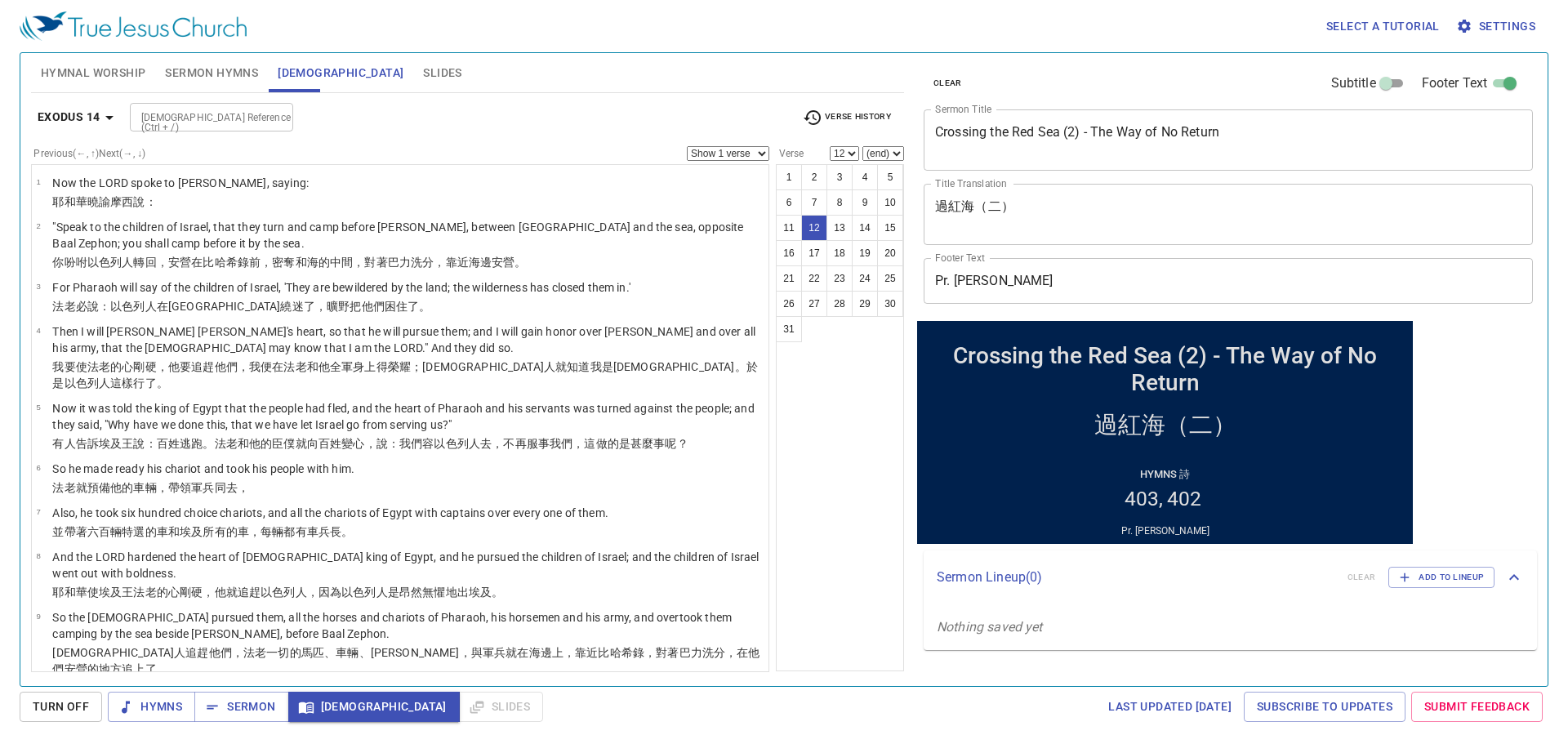
scroll to position [383, 0]
